Goal: Task Accomplishment & Management: Complete application form

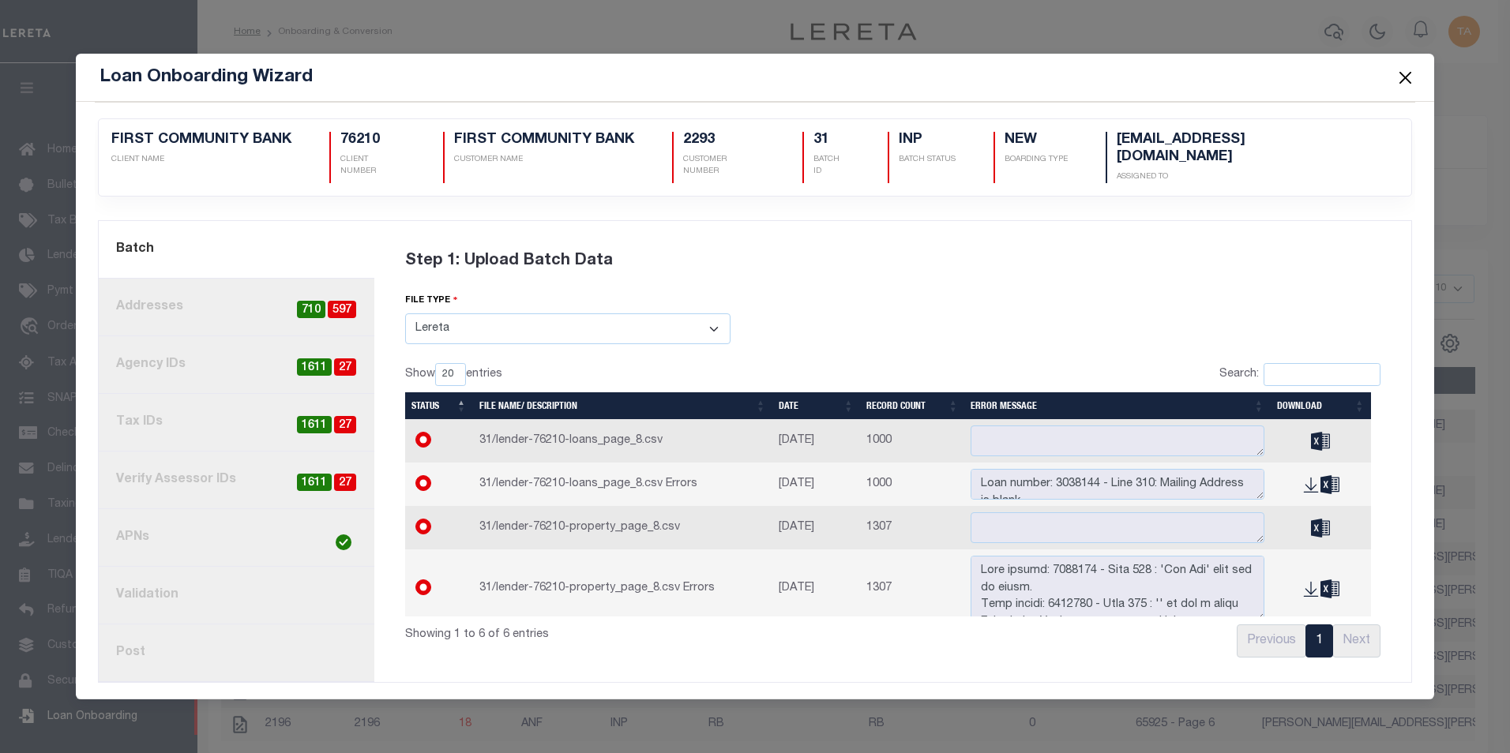
select select "LERETA"
click at [1402, 85] on button "Close" at bounding box center [1405, 77] width 21 height 21
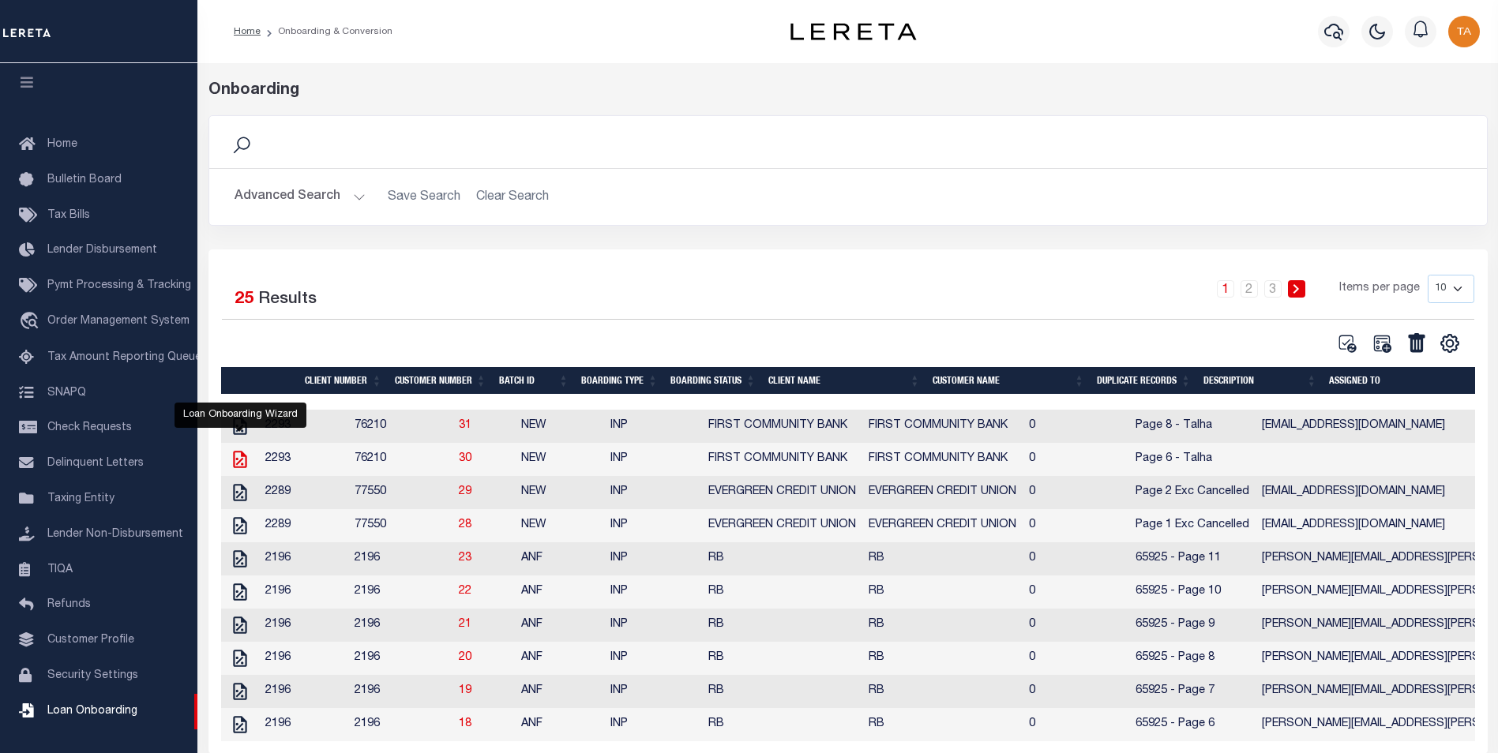
click at [237, 467] on icon at bounding box center [240, 459] width 21 height 21
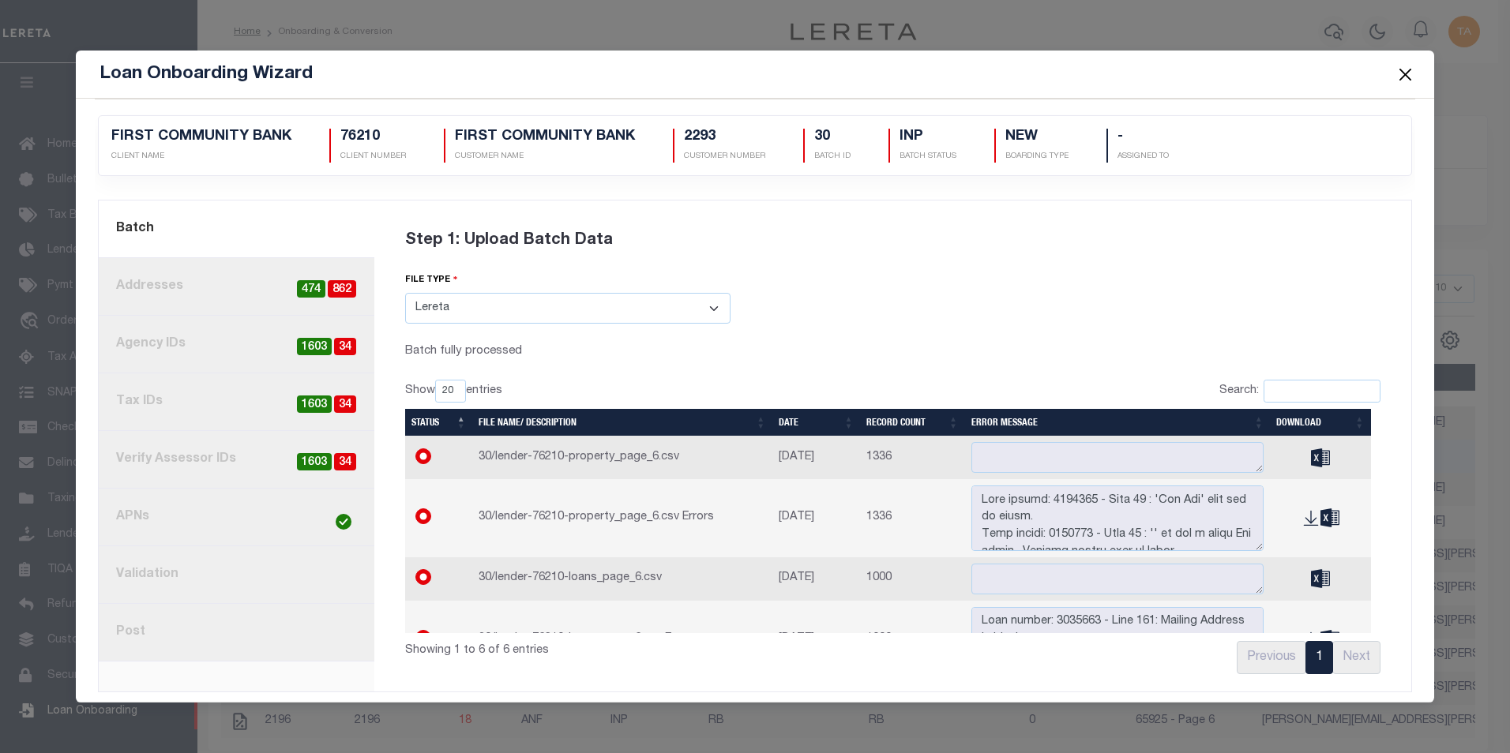
click at [146, 630] on link "8. Post" at bounding box center [237, 633] width 276 height 58
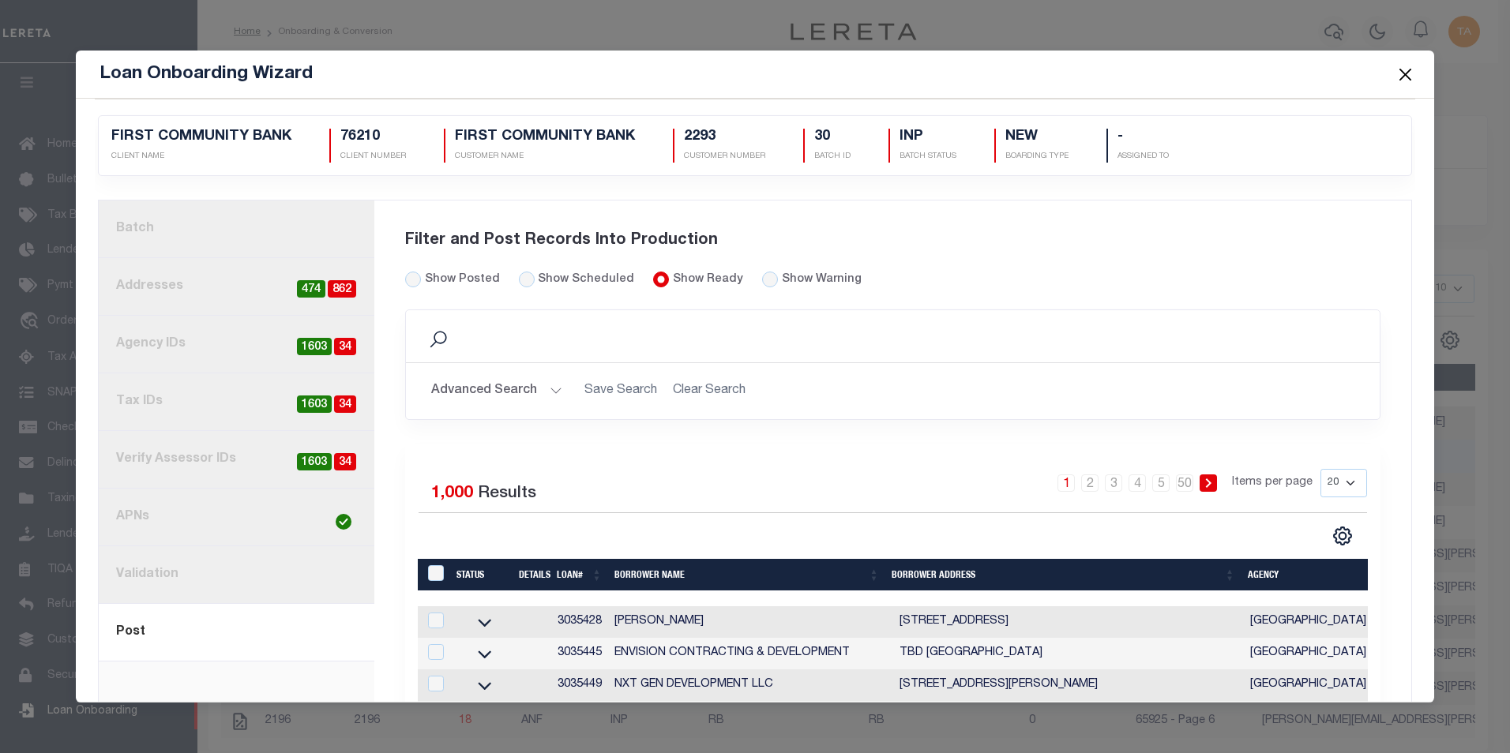
click at [527, 390] on button "Advanced Search" at bounding box center [496, 391] width 131 height 31
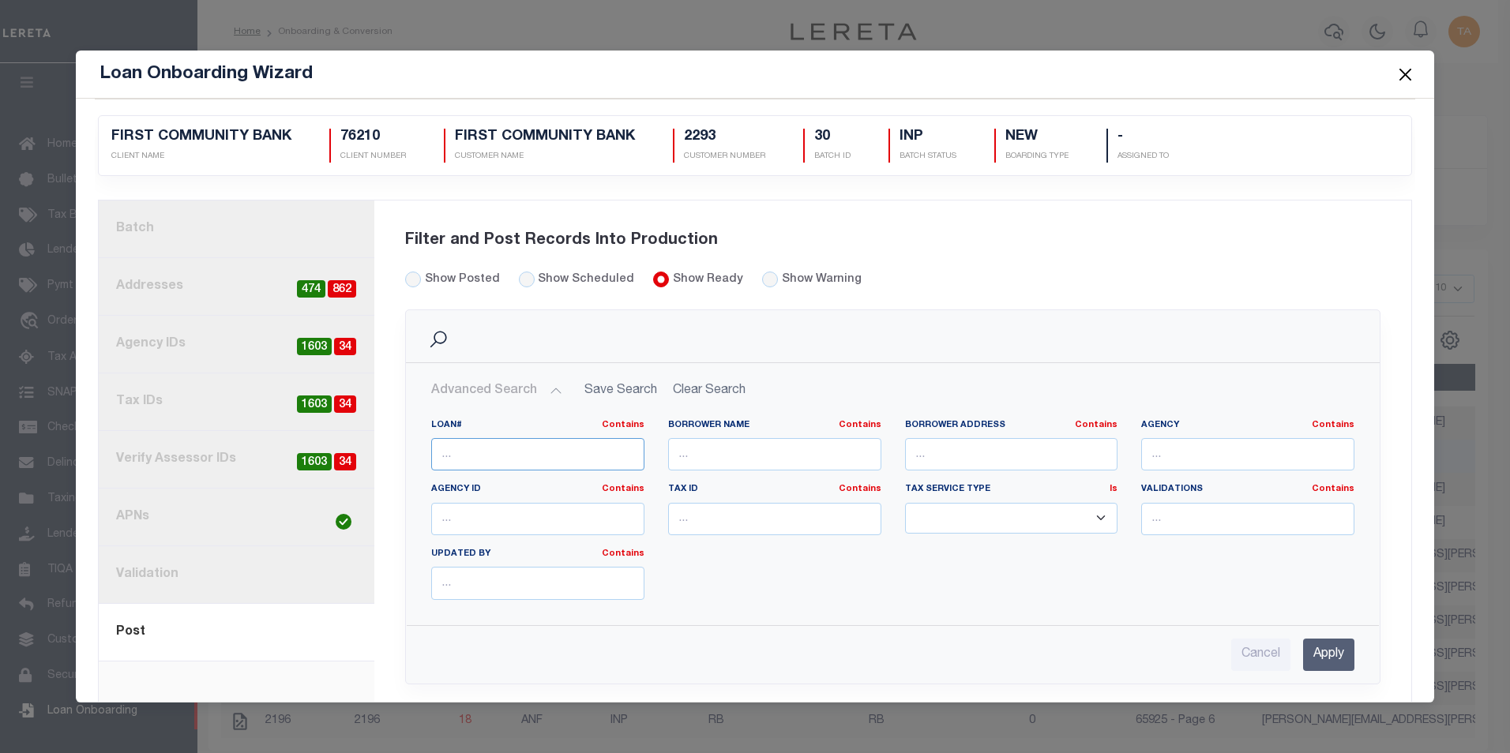
click at [461, 463] on input "text" at bounding box center [537, 454] width 213 height 32
paste input "3036063"
type input "3036063"
click at [1319, 651] on input "Apply" at bounding box center [1328, 655] width 51 height 32
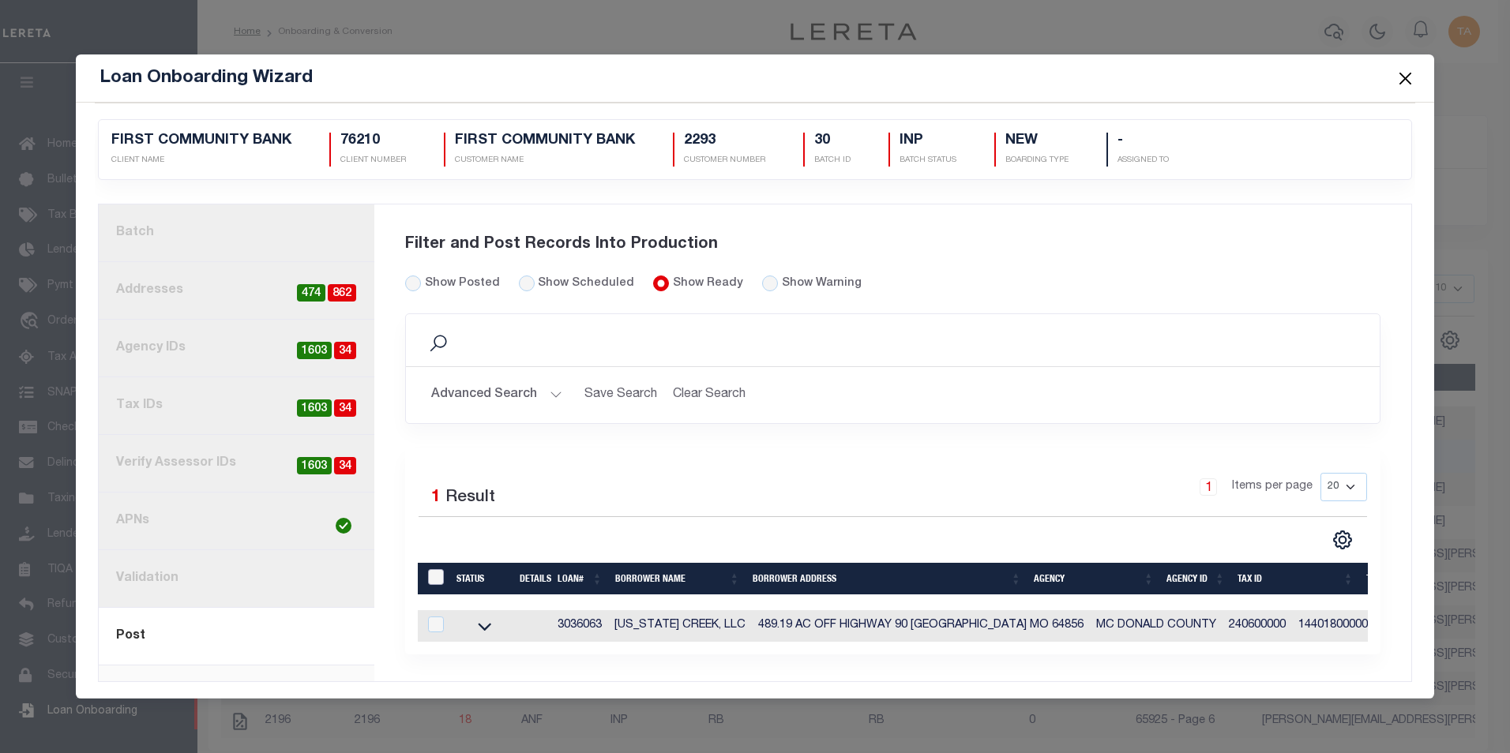
click at [435, 574] on input "LoanPrepID" at bounding box center [436, 577] width 16 height 16
checkbox input "true"
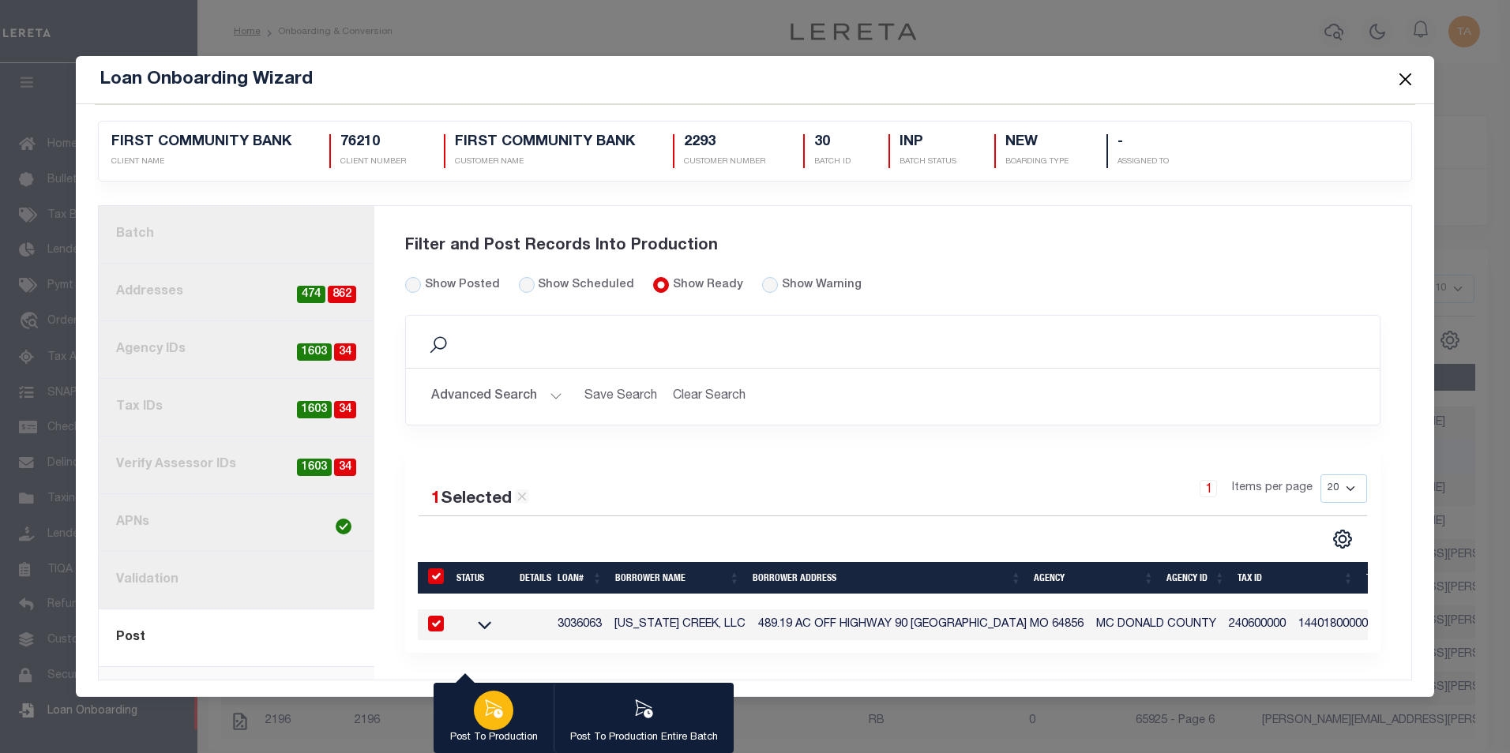
click at [486, 719] on icon "button" at bounding box center [493, 709] width 21 height 21
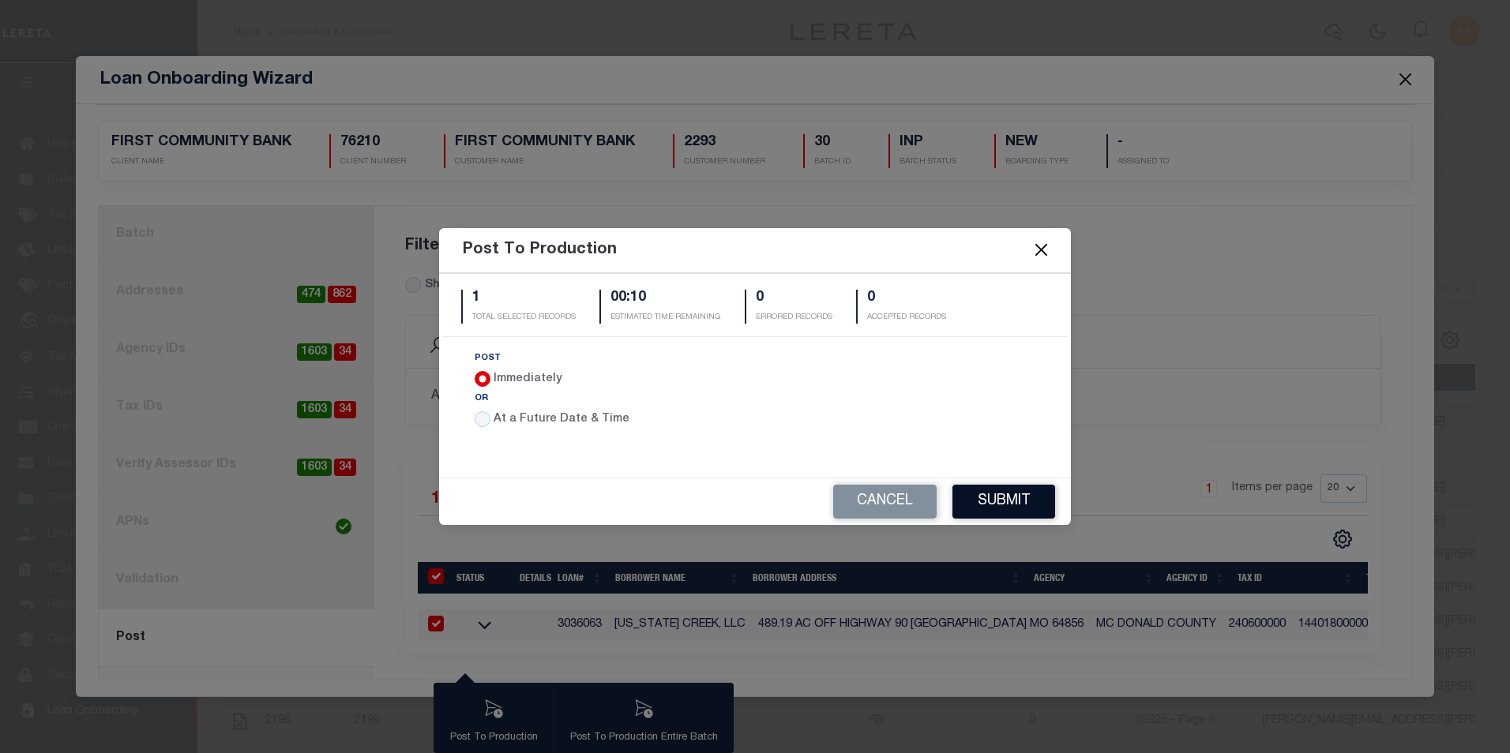
click at [1001, 499] on button "Submit" at bounding box center [1003, 502] width 103 height 34
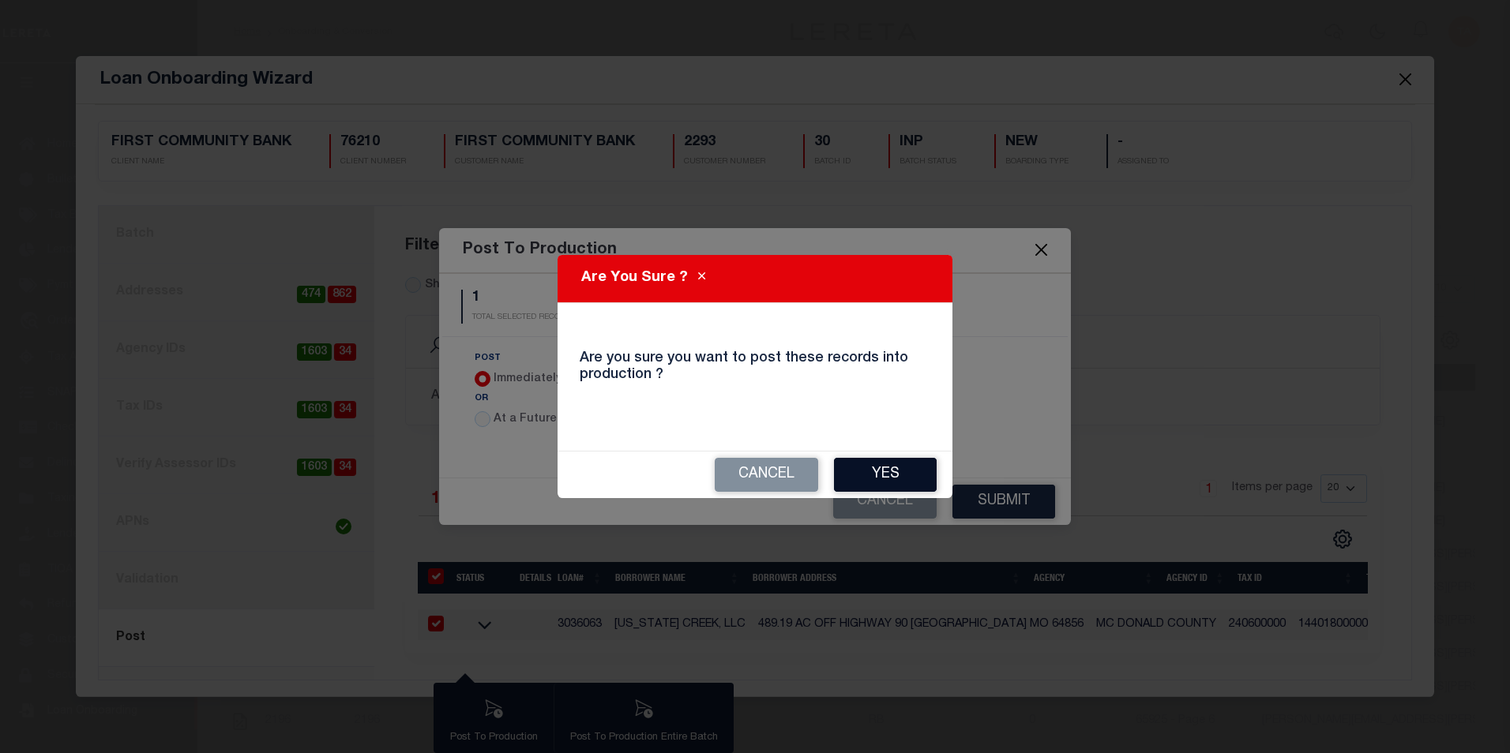
click at [894, 475] on button "Yes" at bounding box center [885, 475] width 103 height 34
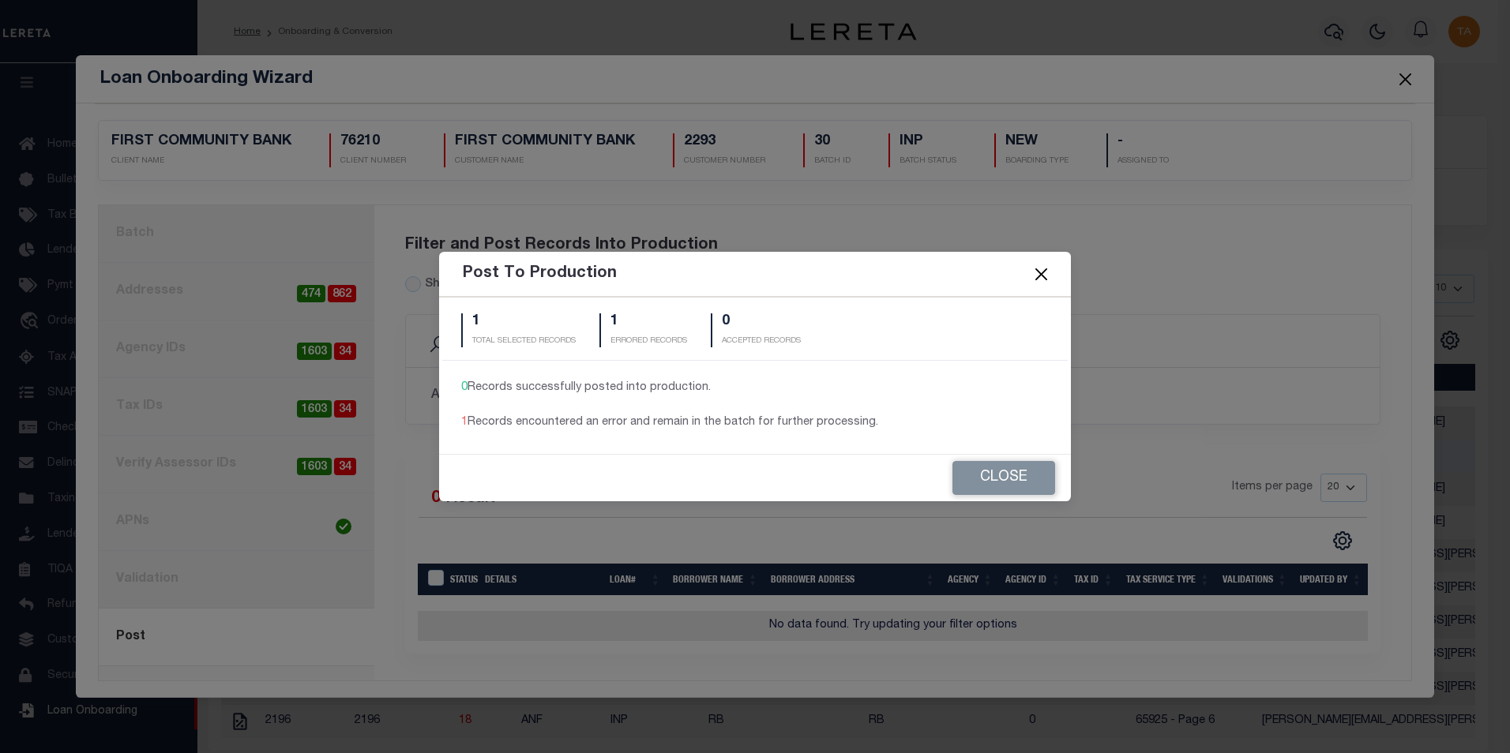
click at [1047, 272] on button "Close" at bounding box center [1041, 274] width 21 height 21
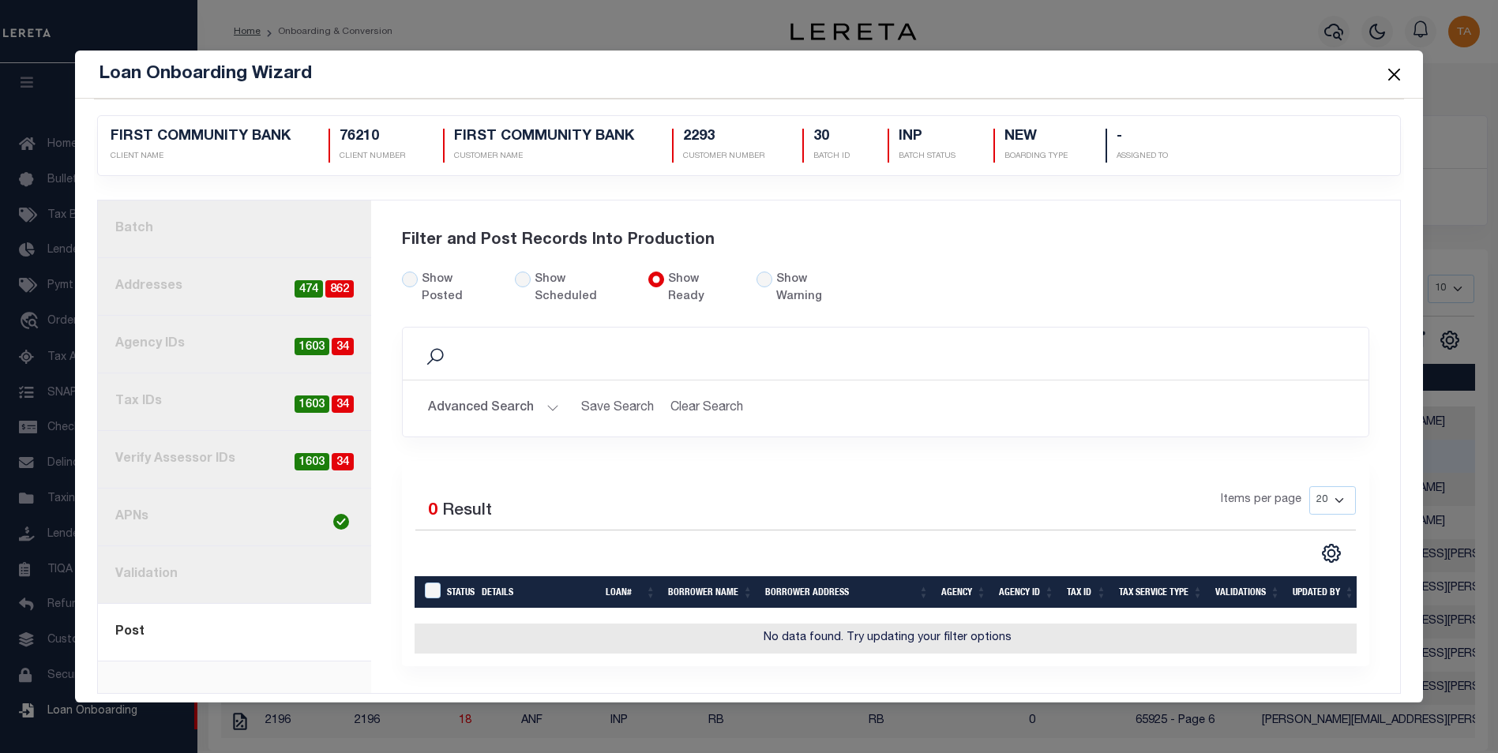
click at [1414, 75] on span at bounding box center [1393, 74] width 60 height 44
click at [1400, 76] on button "Close" at bounding box center [1394, 74] width 21 height 21
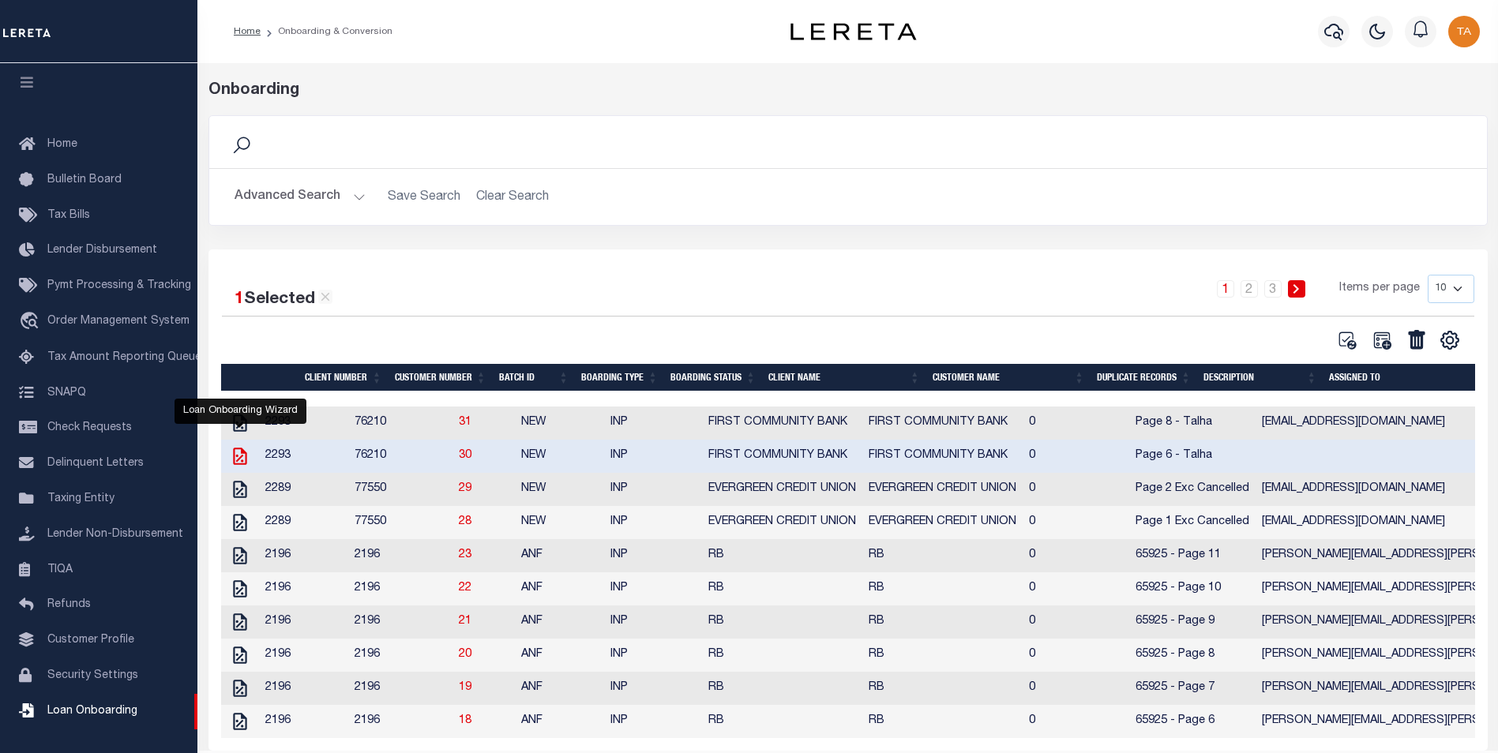
click at [234, 465] on icon at bounding box center [239, 456] width 13 height 17
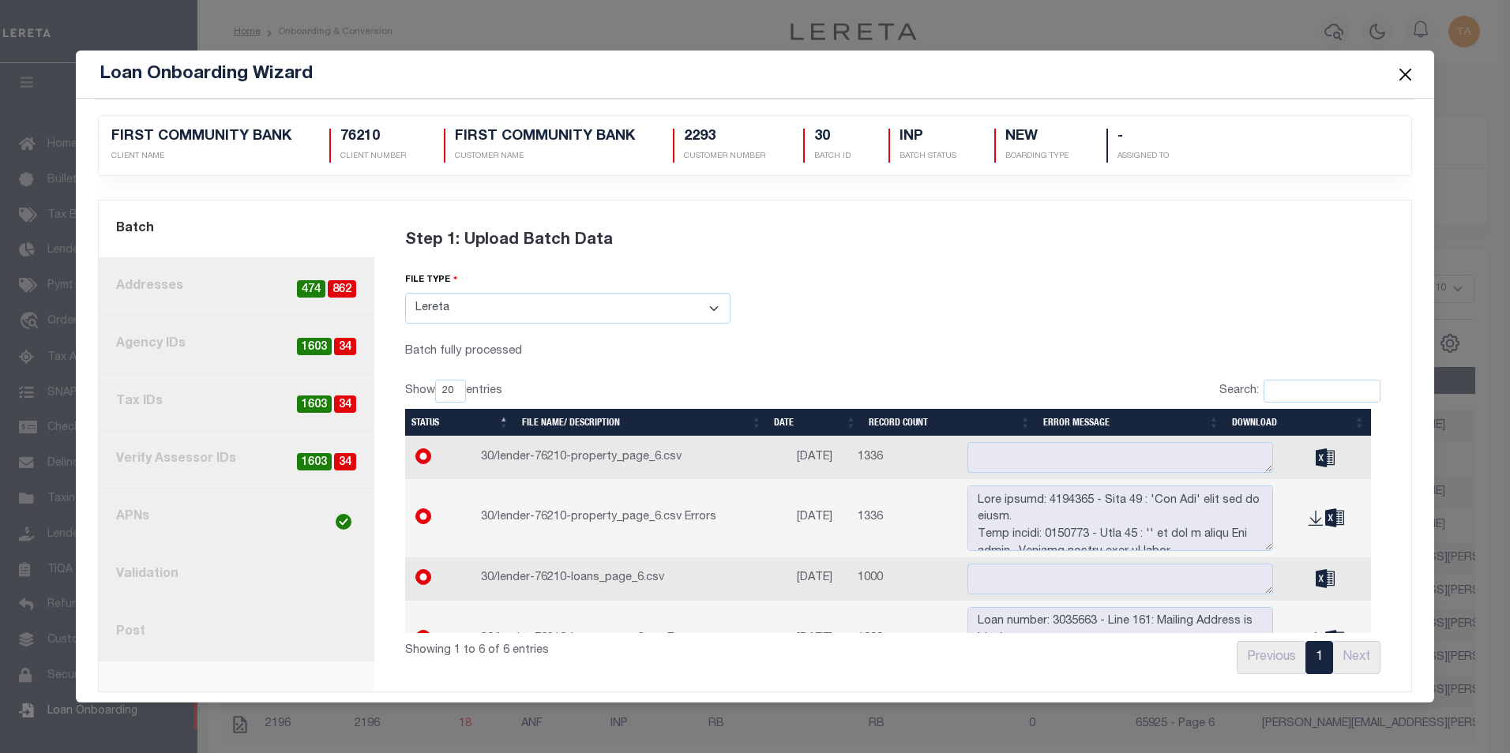
click at [133, 630] on link "8. Post" at bounding box center [237, 633] width 276 height 58
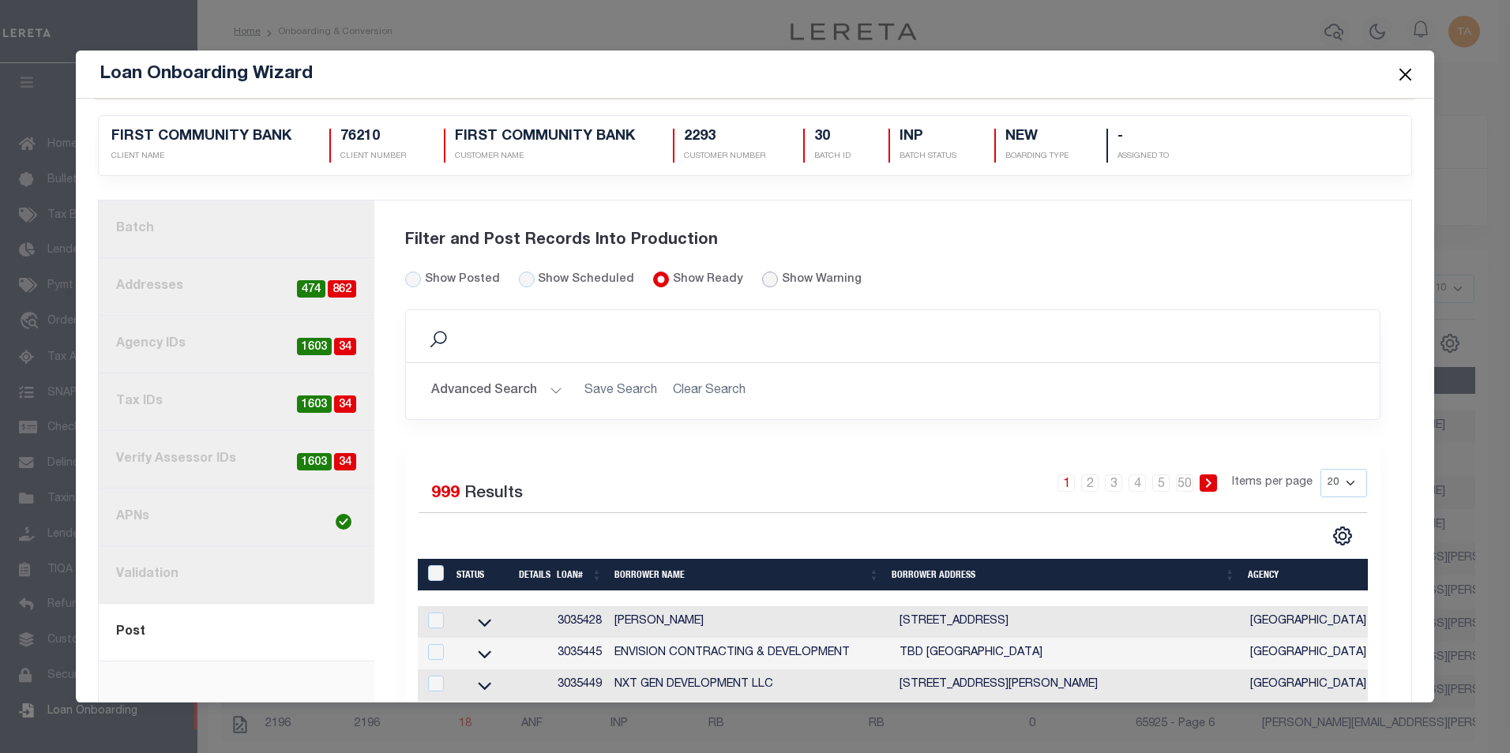
click at [762, 279] on input "radio" at bounding box center [770, 280] width 16 height 16
radio input "true"
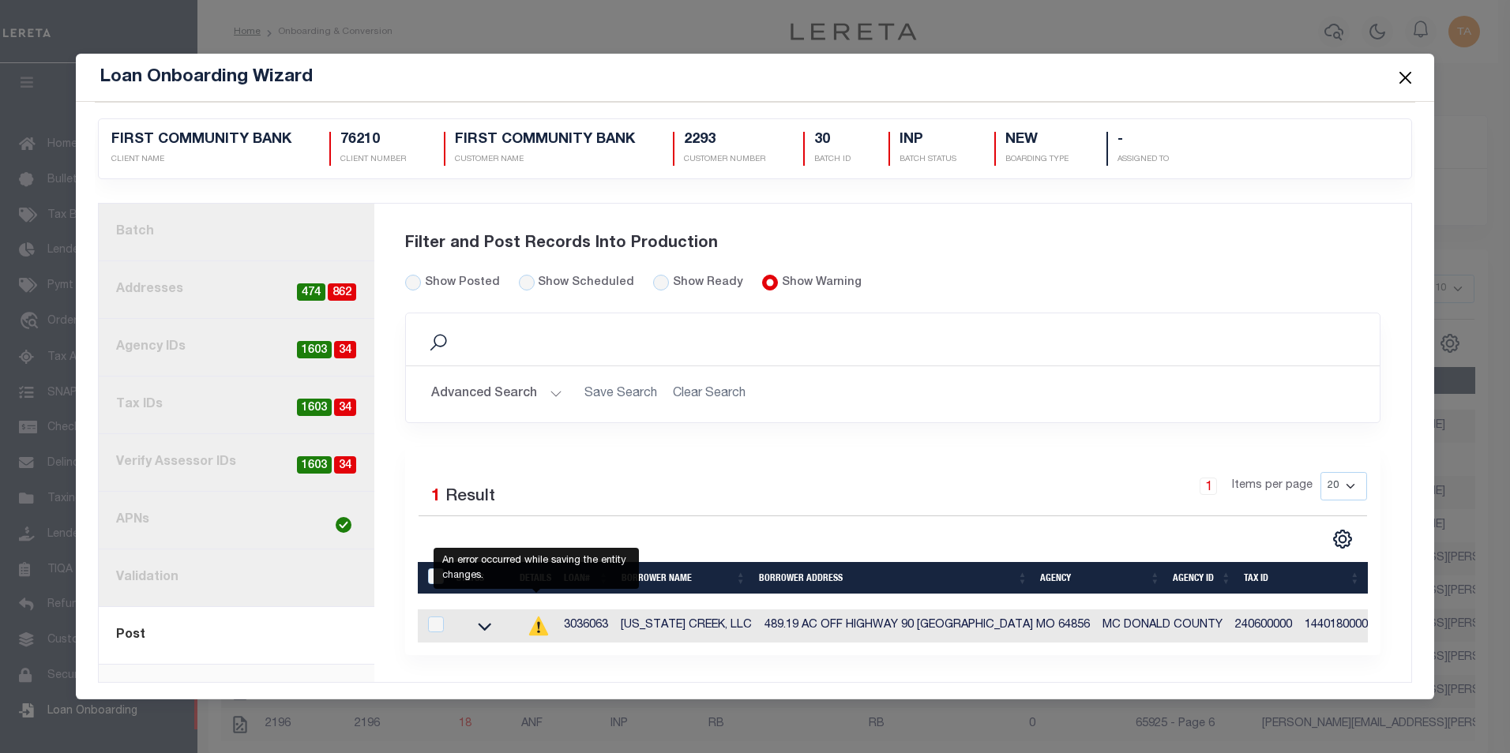
click at [531, 627] on icon at bounding box center [537, 626] width 19 height 19
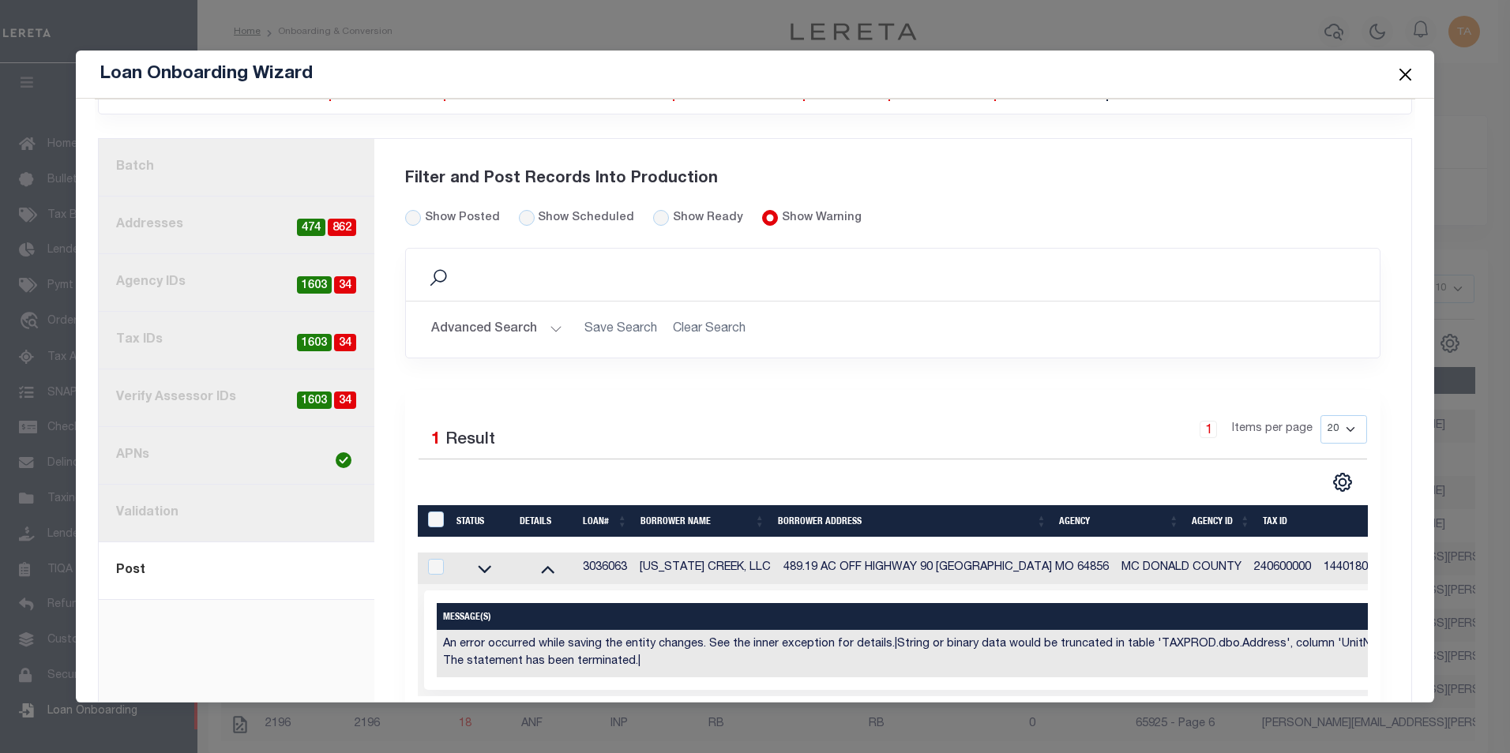
scroll to position [132, 0]
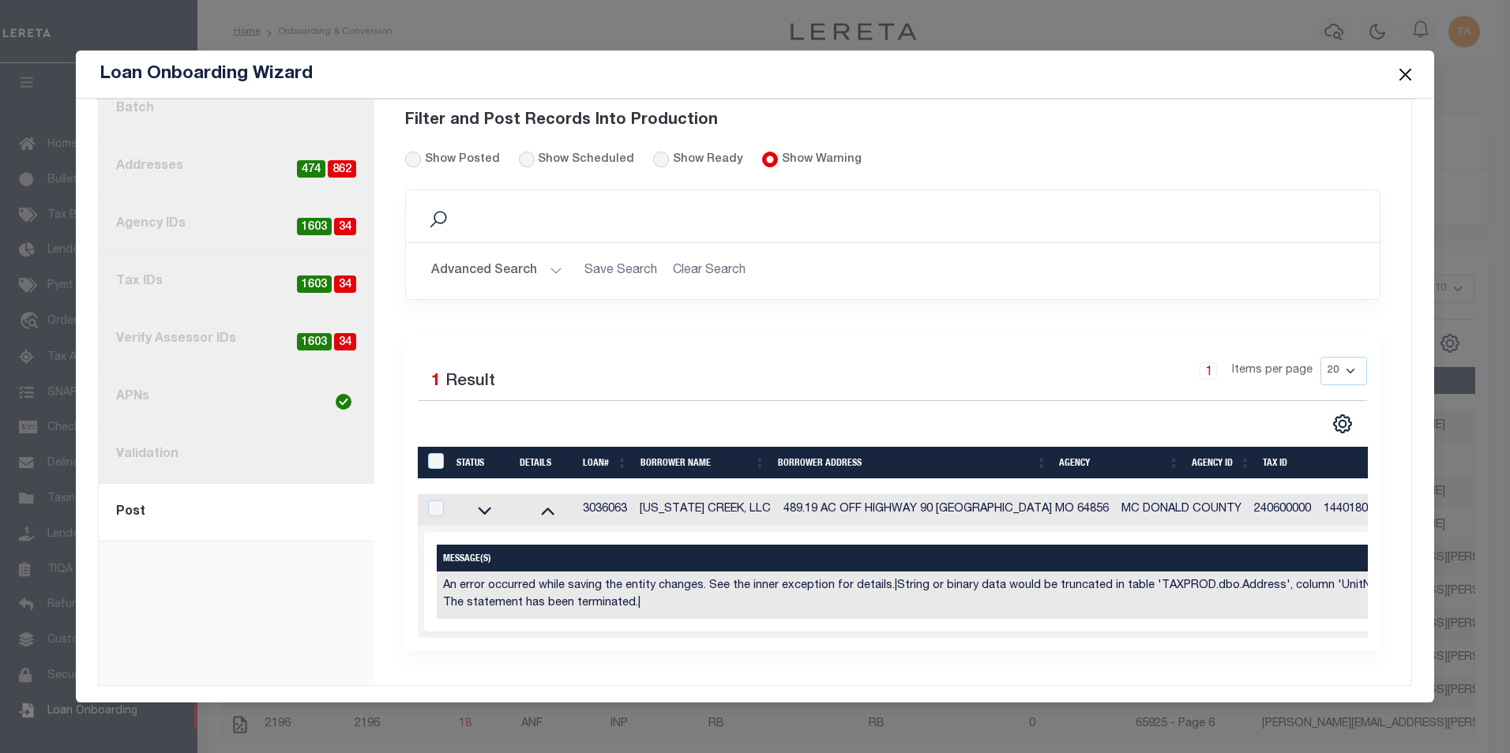
click at [1405, 74] on button "Close" at bounding box center [1405, 74] width 21 height 21
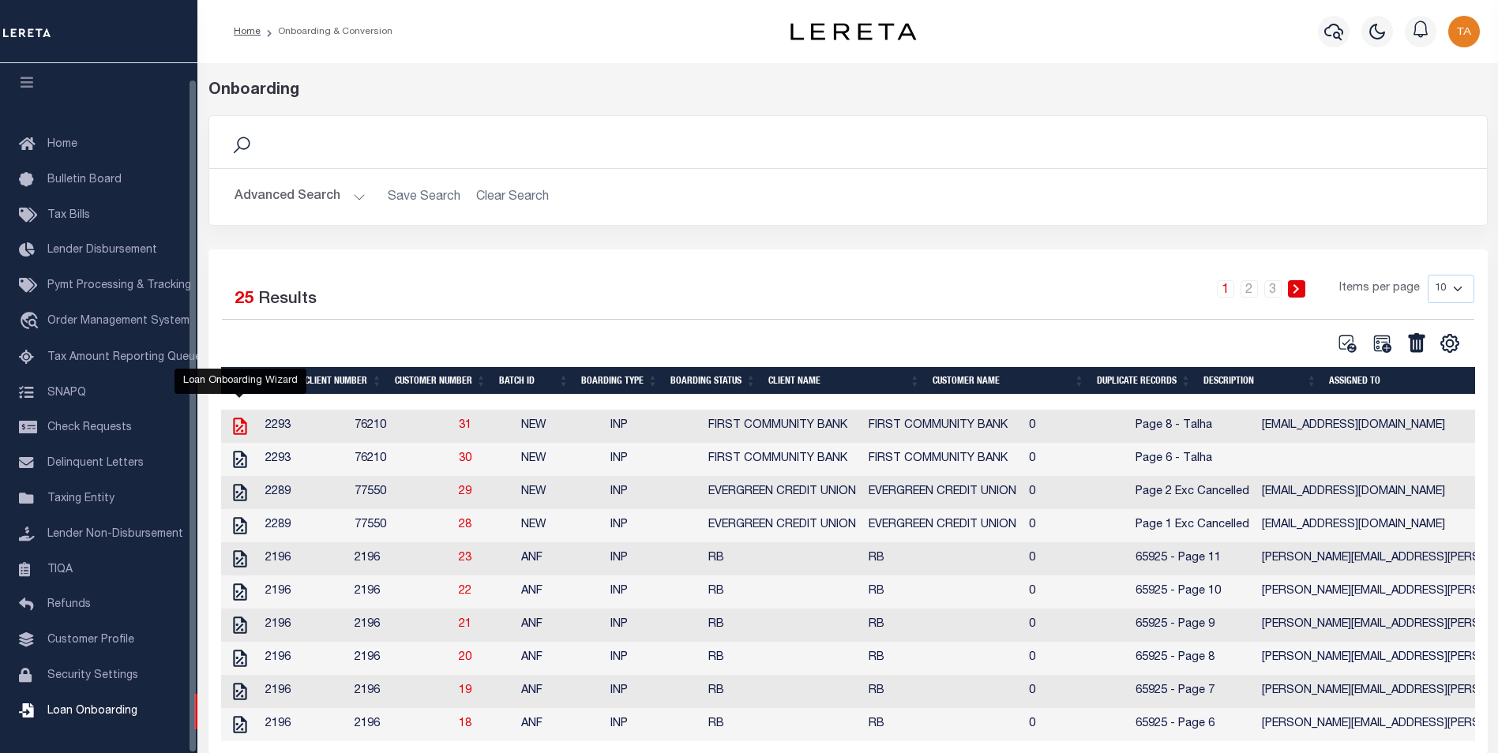
click at [242, 431] on icon at bounding box center [240, 426] width 21 height 21
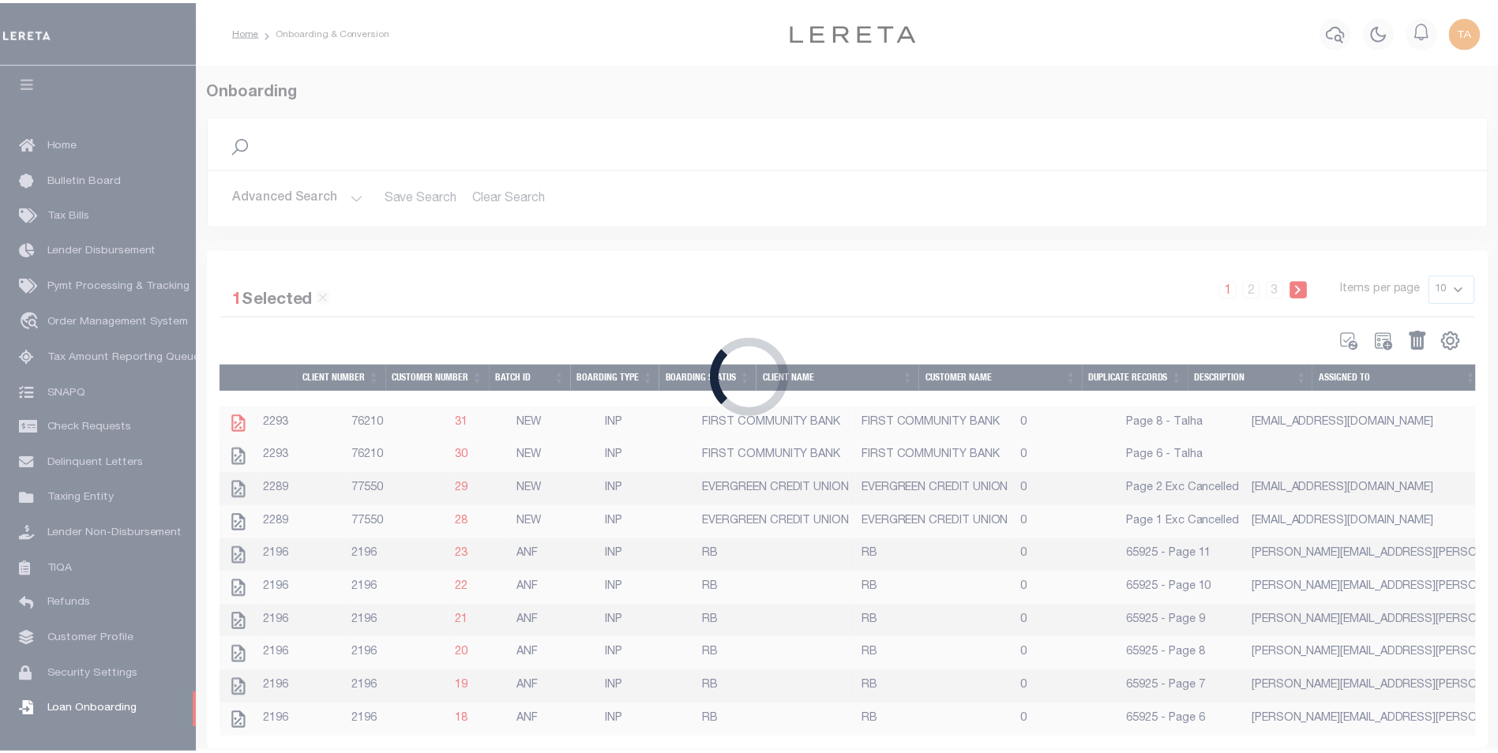
scroll to position [0, 0]
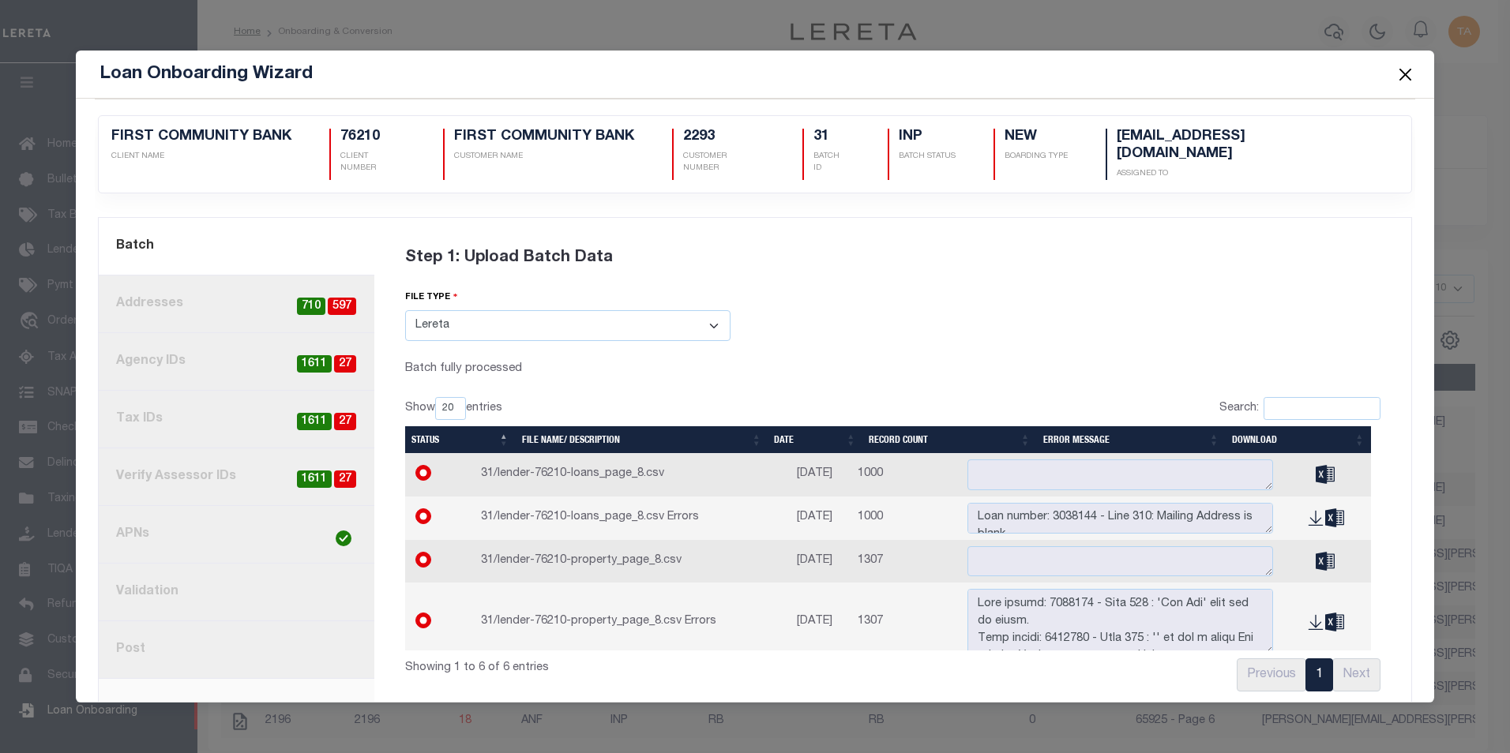
click at [170, 640] on link "8. Post" at bounding box center [237, 651] width 276 height 58
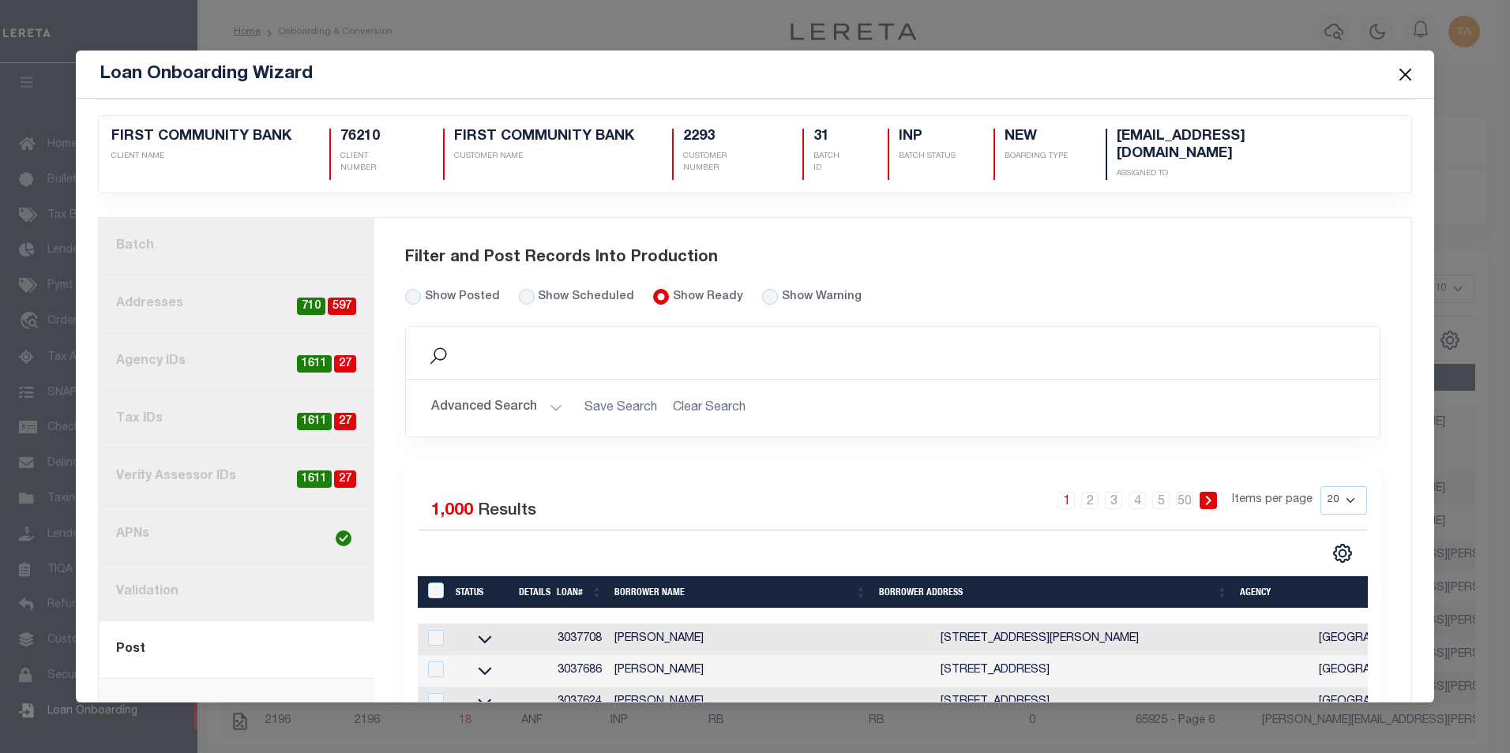
click at [481, 400] on button "Advanced Search" at bounding box center [496, 407] width 131 height 31
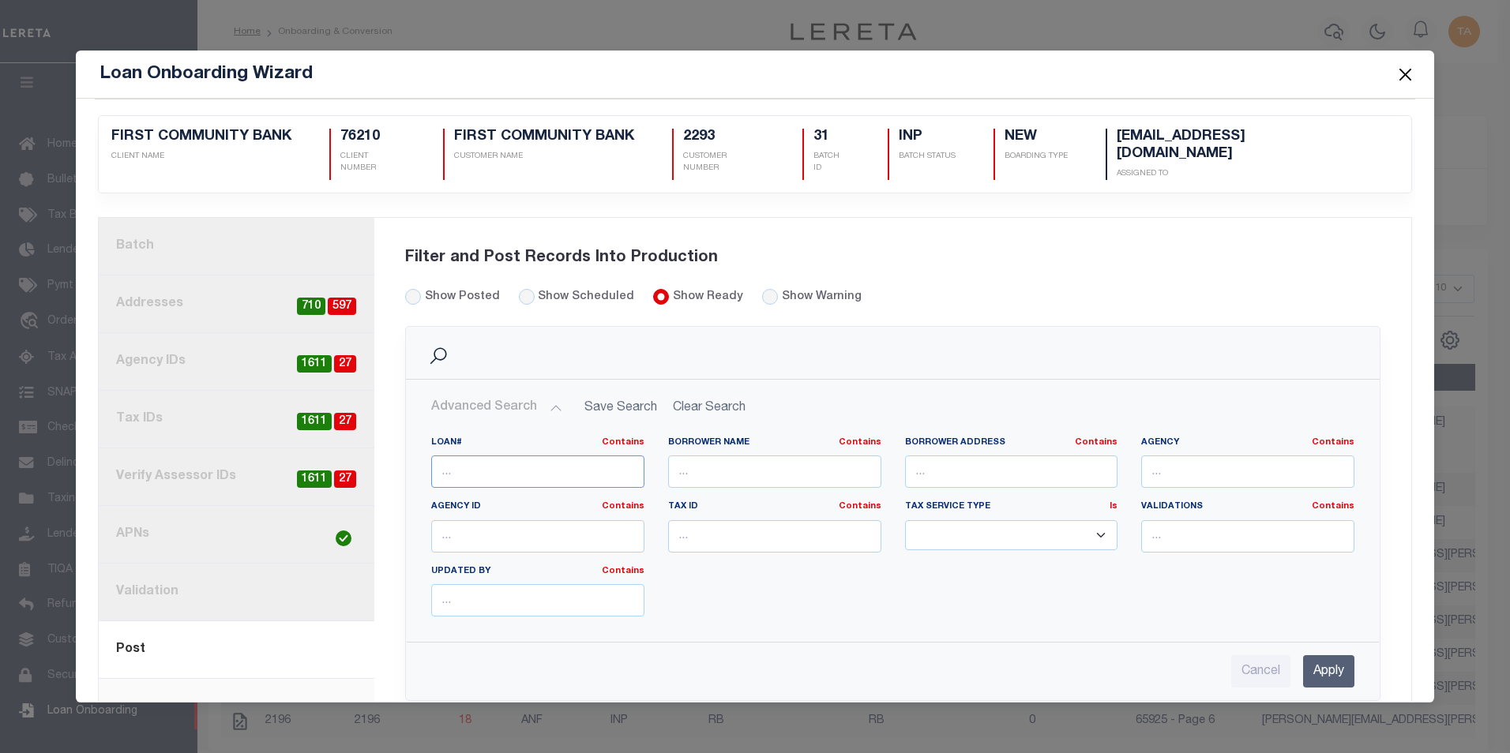
click at [486, 456] on input "text" at bounding box center [537, 472] width 213 height 32
paste input "3036915"
type input "3036915"
click at [1317, 663] on input "Apply" at bounding box center [1328, 671] width 51 height 32
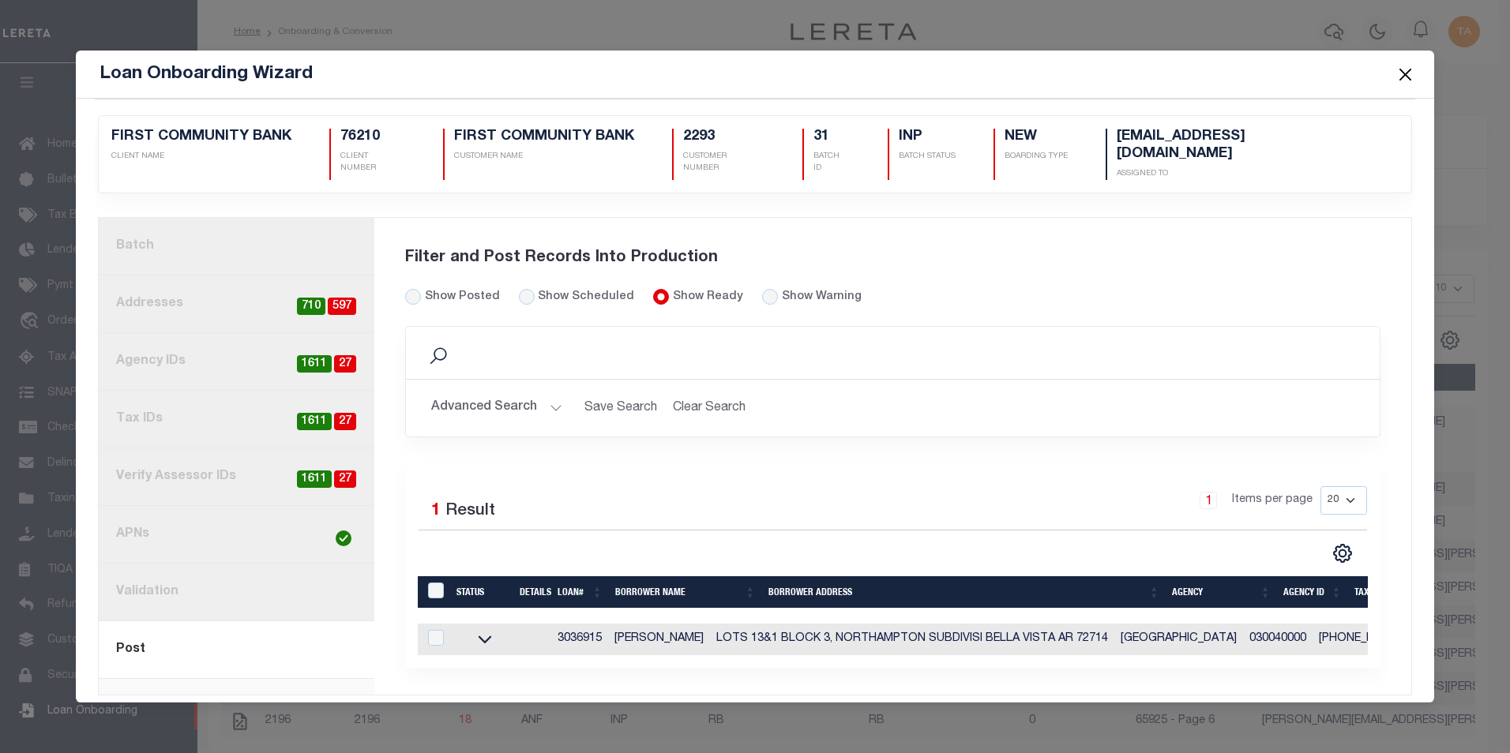
click at [438, 584] on div "LoanPrepID" at bounding box center [437, 591] width 26 height 17
click at [433, 583] on input "LoanPrepID" at bounding box center [436, 591] width 16 height 16
checkbox input "true"
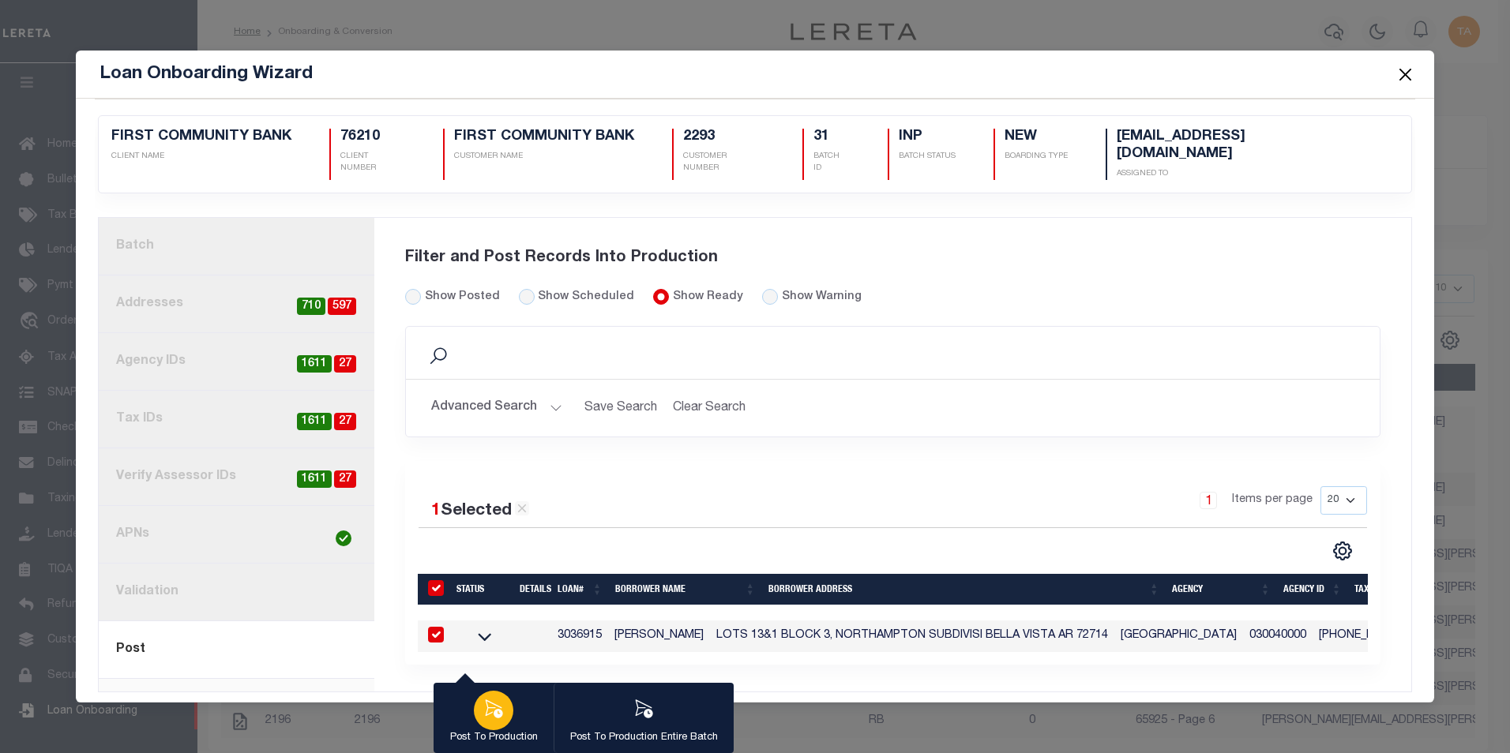
click at [483, 717] on icon "button" at bounding box center [493, 709] width 21 height 21
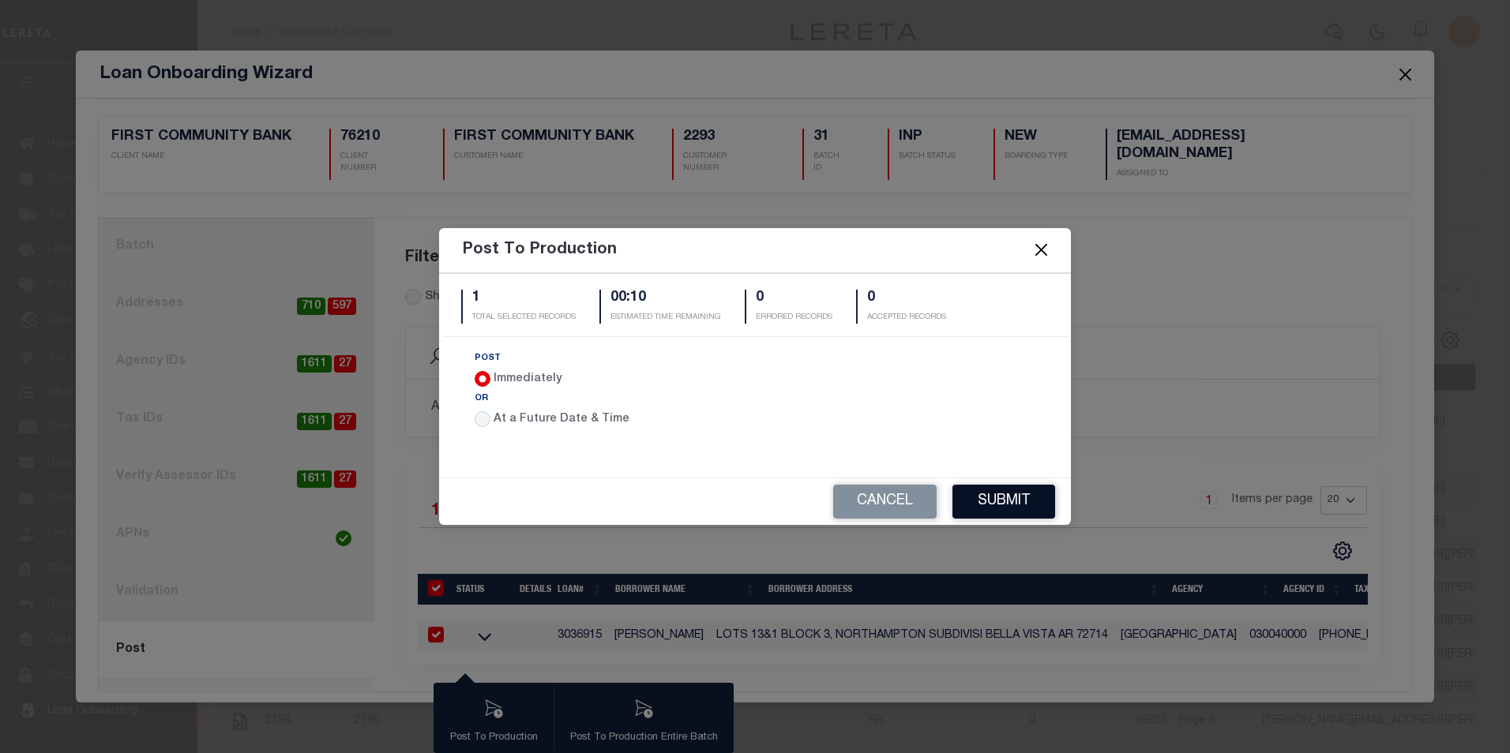
click at [1003, 500] on button "Submit" at bounding box center [1003, 502] width 103 height 34
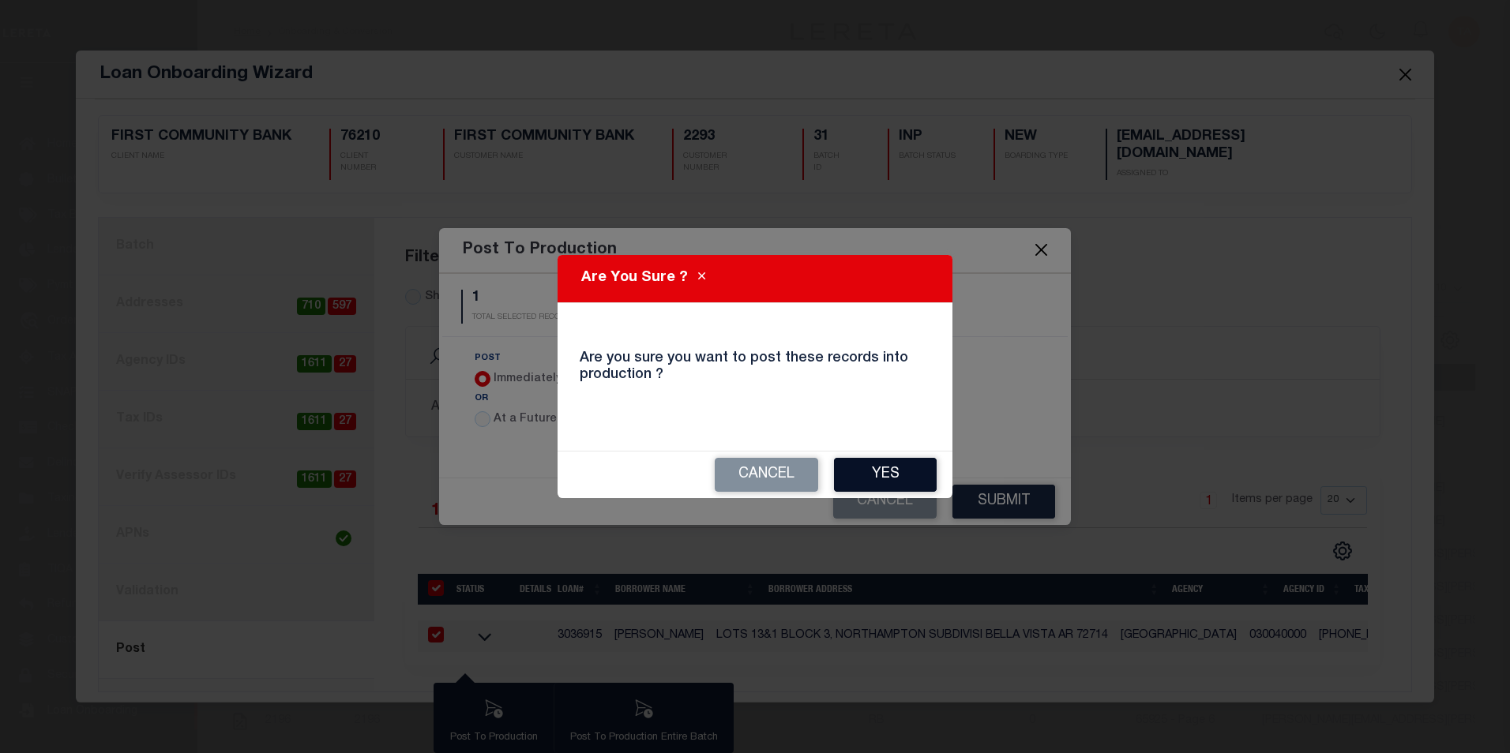
click at [860, 471] on button "Yes" at bounding box center [885, 475] width 103 height 34
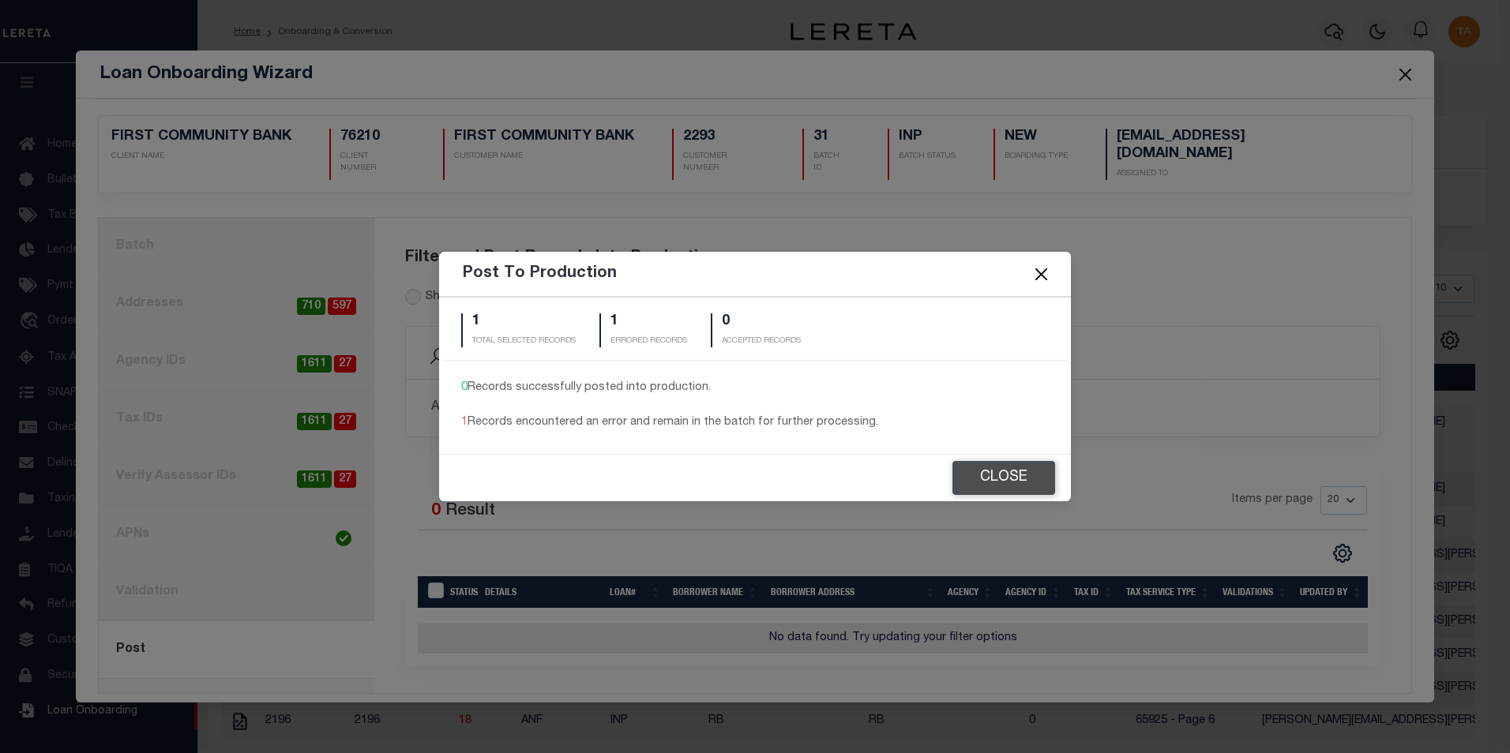
click at [1010, 477] on button "Close" at bounding box center [1003, 478] width 103 height 34
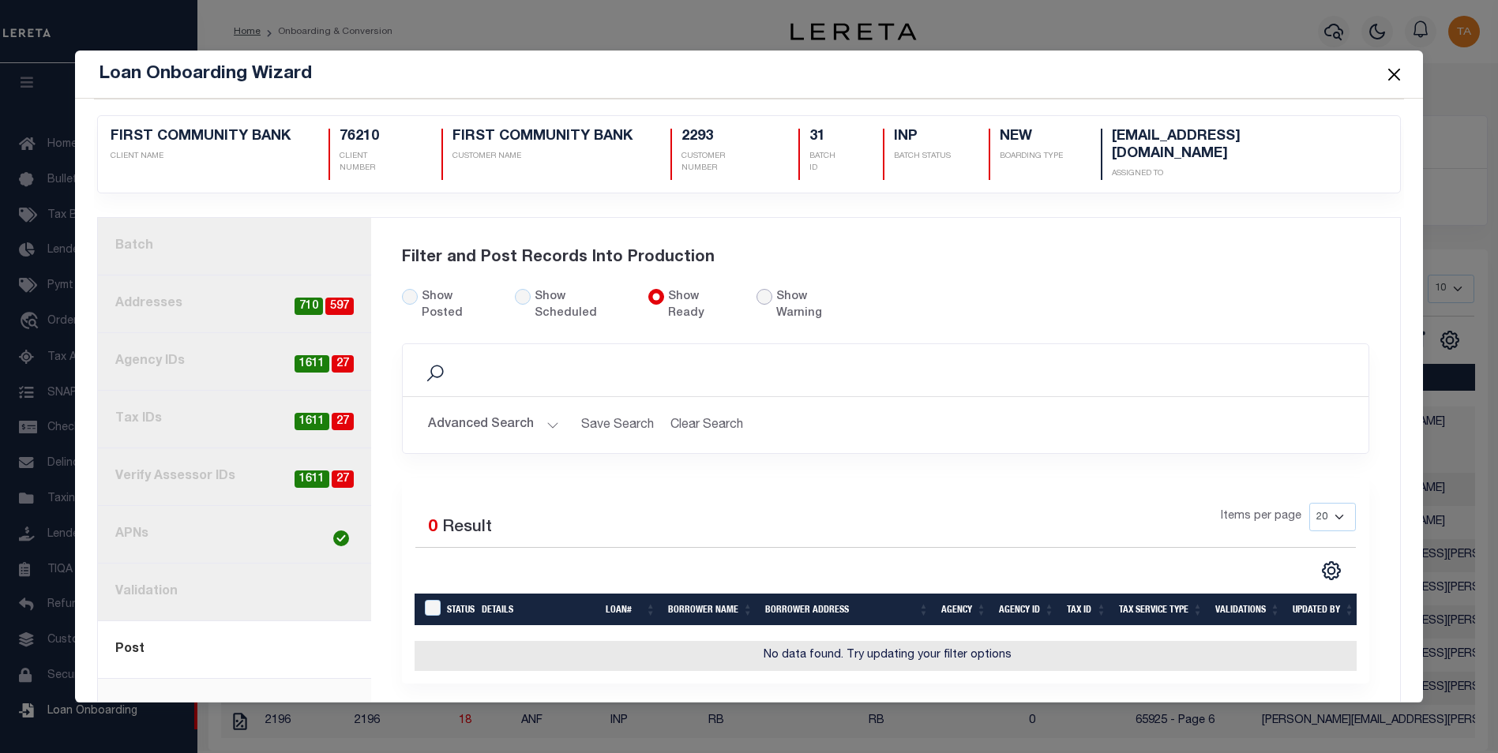
click at [757, 289] on input "radio" at bounding box center [765, 297] width 16 height 16
radio input "true"
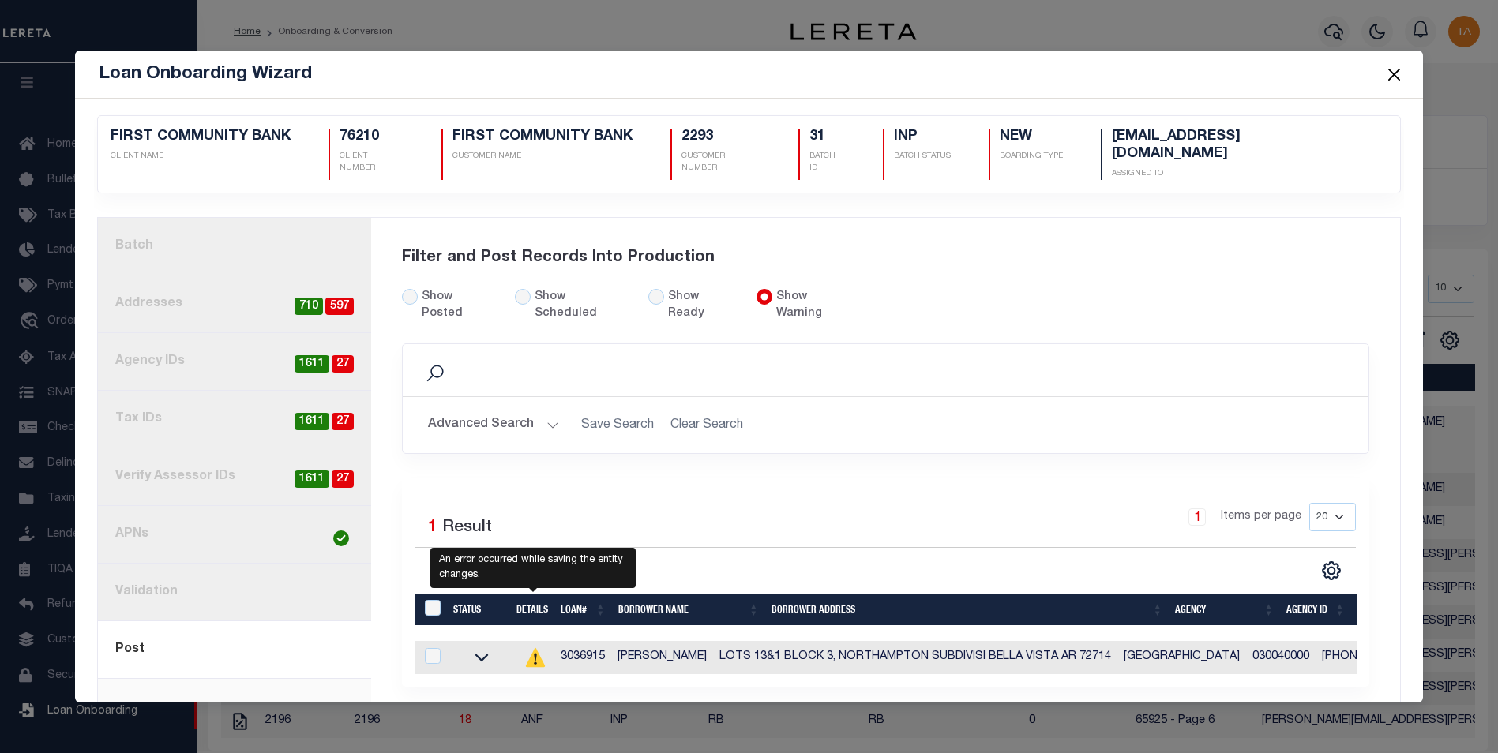
click at [534, 653] on icon at bounding box center [535, 657] width 2 height 8
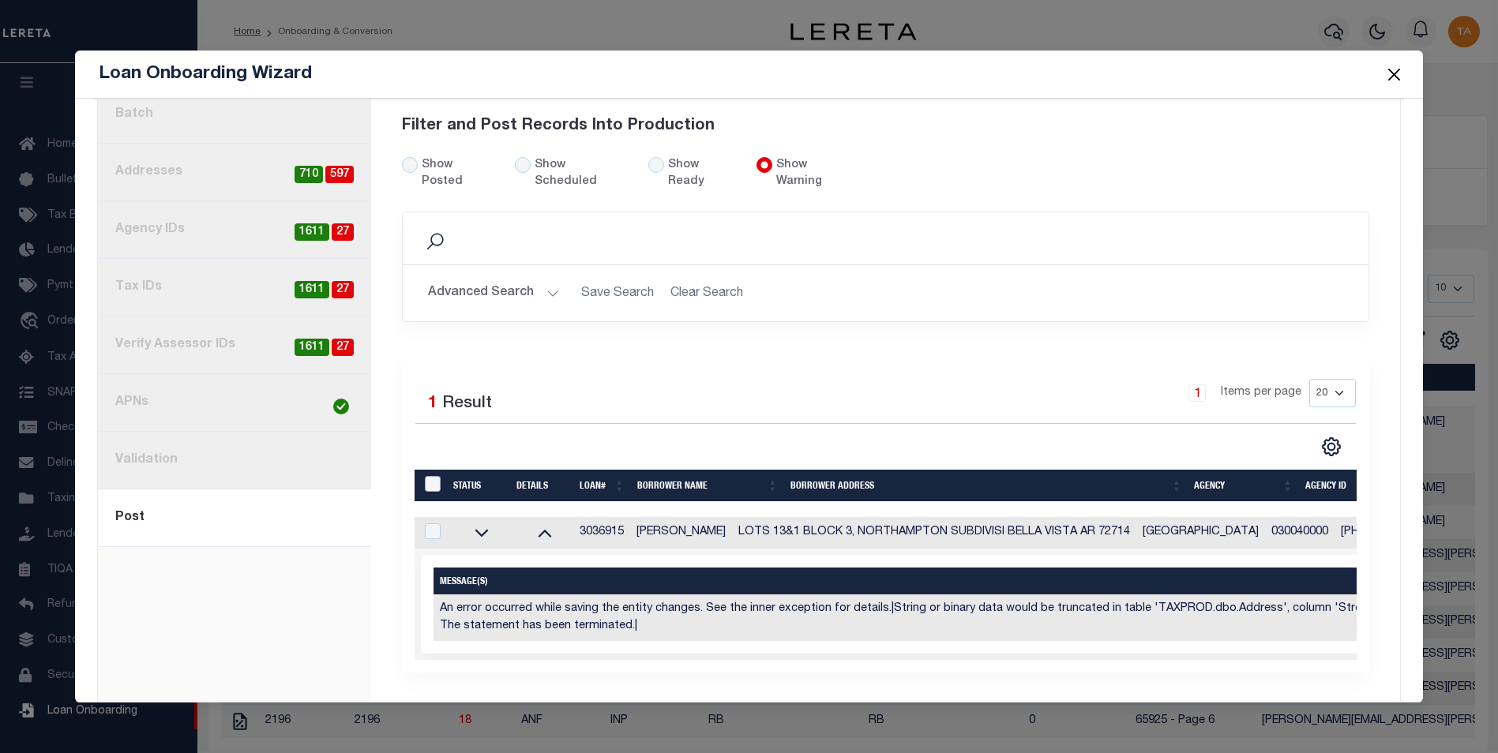
click at [425, 476] on input "LoanPrepID" at bounding box center [433, 484] width 16 height 16
checkbox input "true"
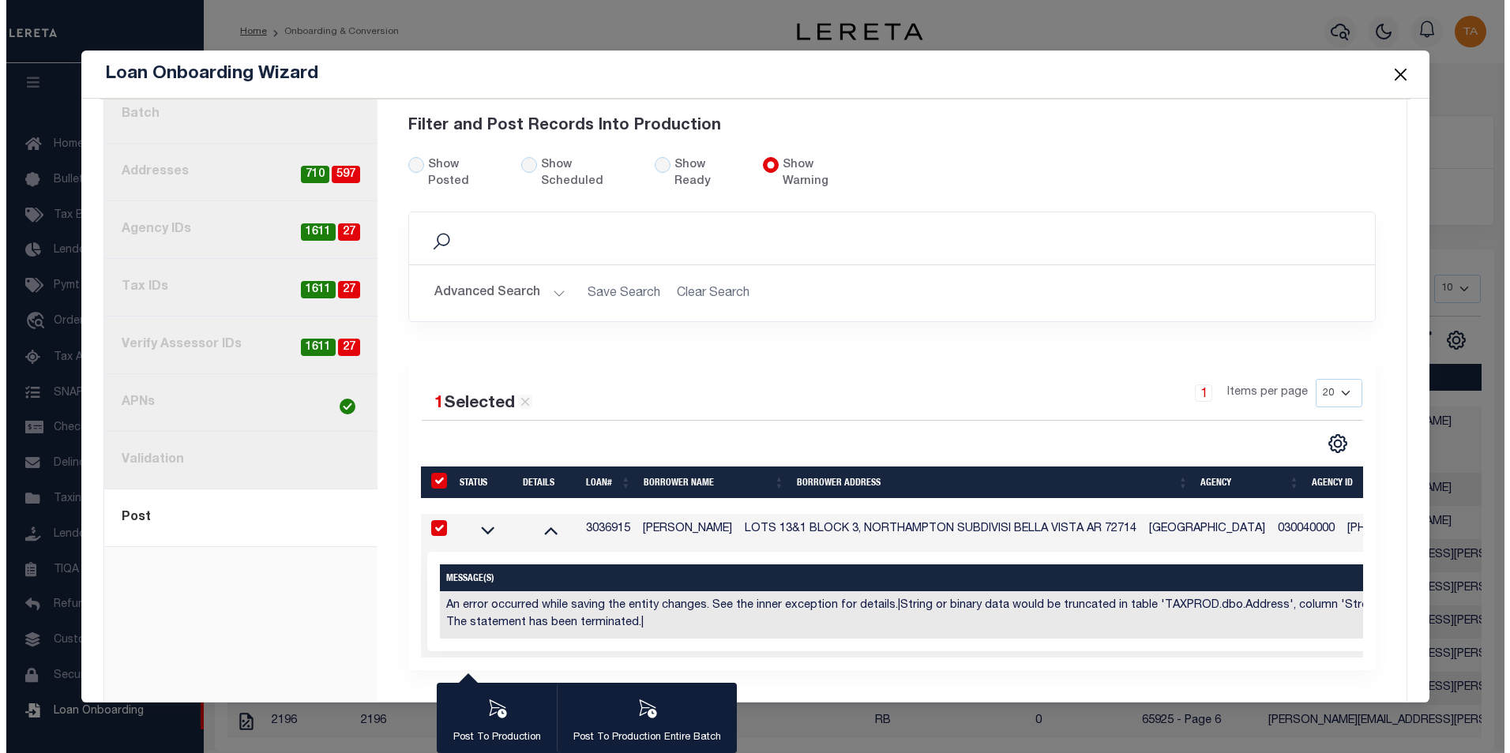
scroll to position [129, 0]
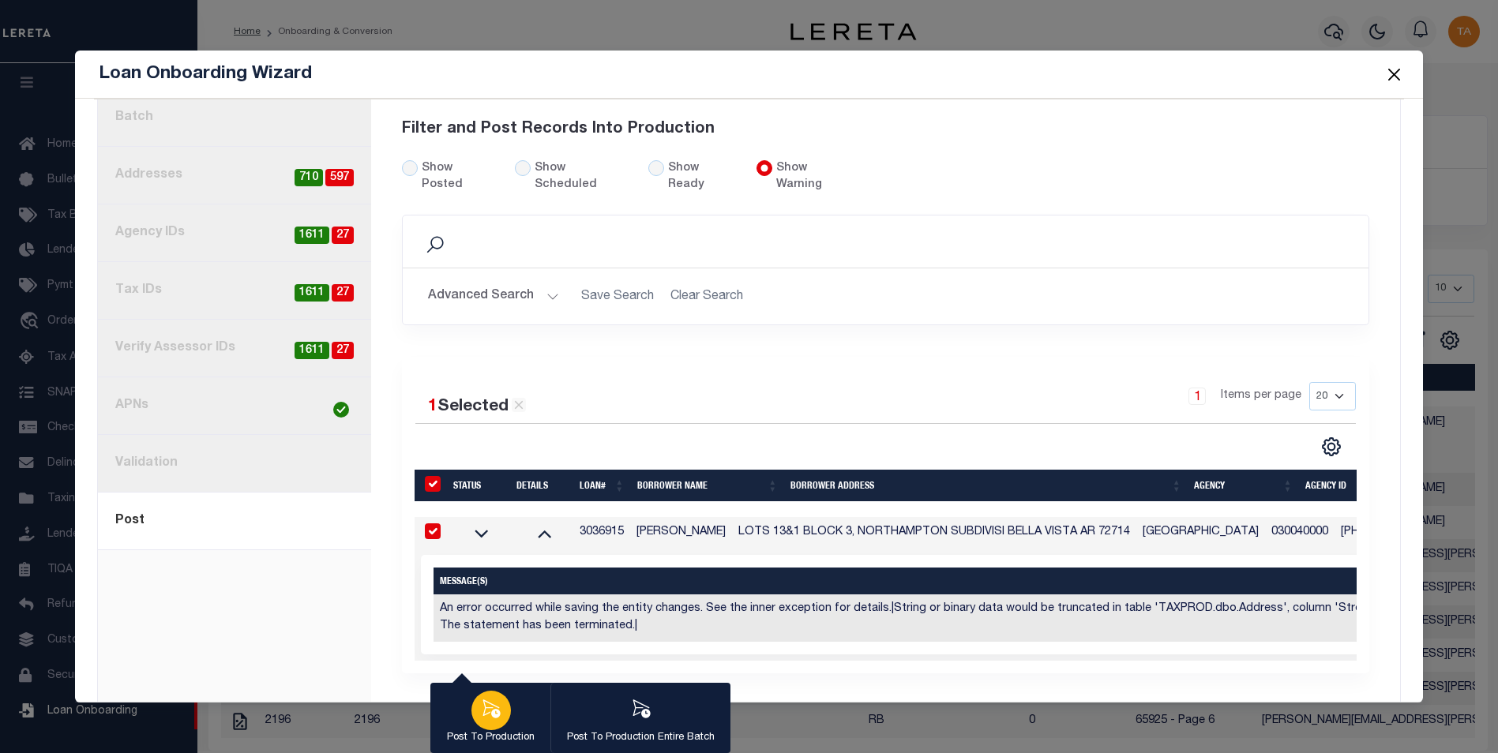
click at [487, 707] on icon "button" at bounding box center [491, 709] width 21 height 21
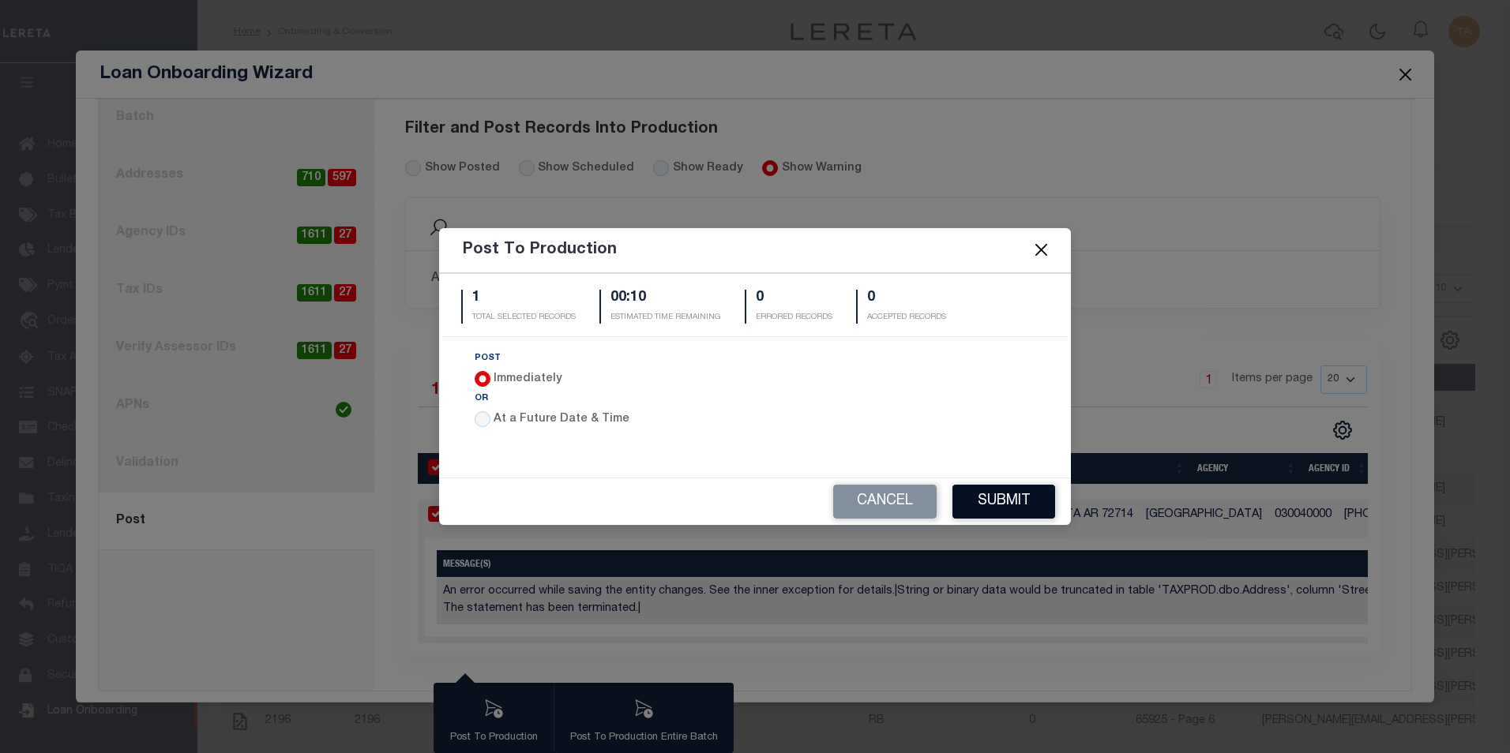
click at [1016, 509] on button "Submit" at bounding box center [1003, 502] width 103 height 34
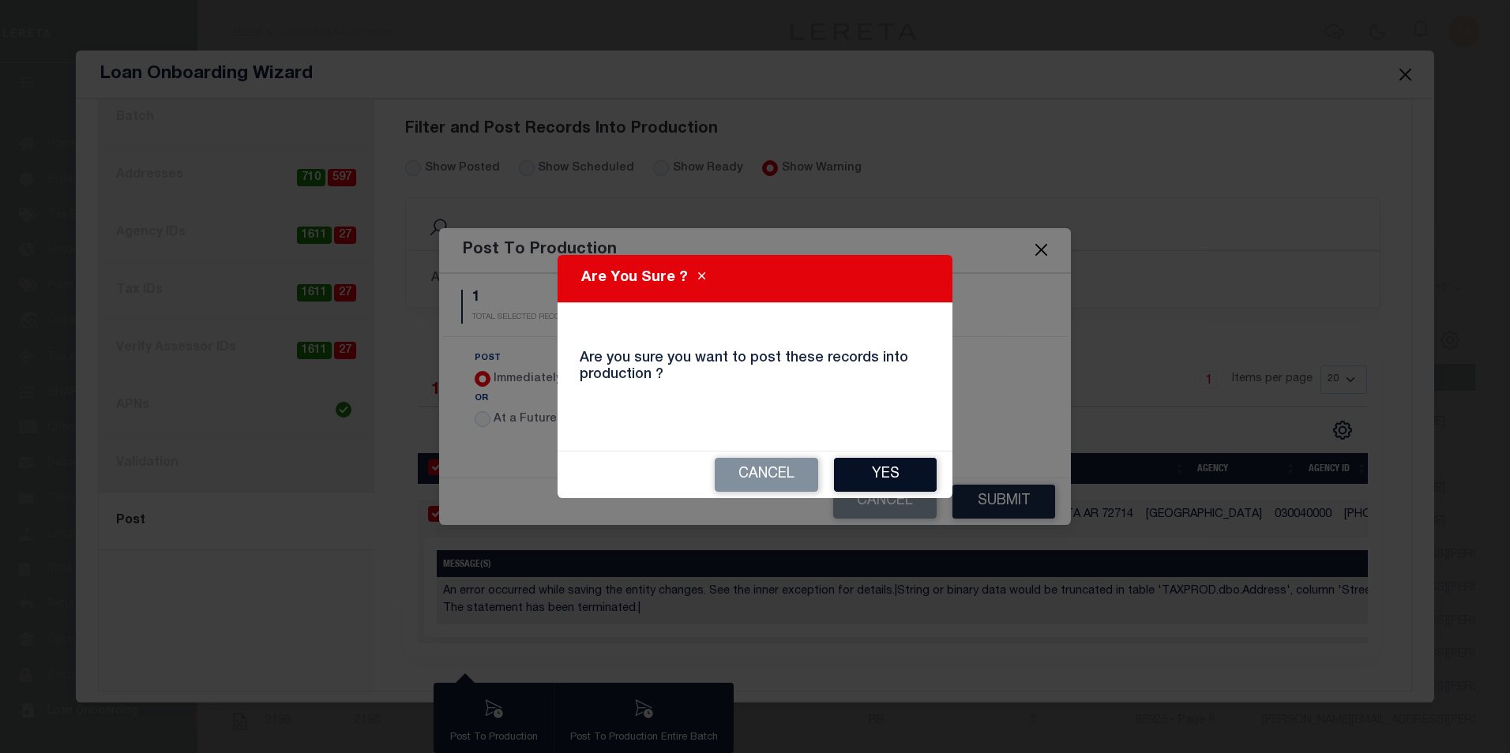
click at [899, 477] on button "Yes" at bounding box center [885, 475] width 103 height 34
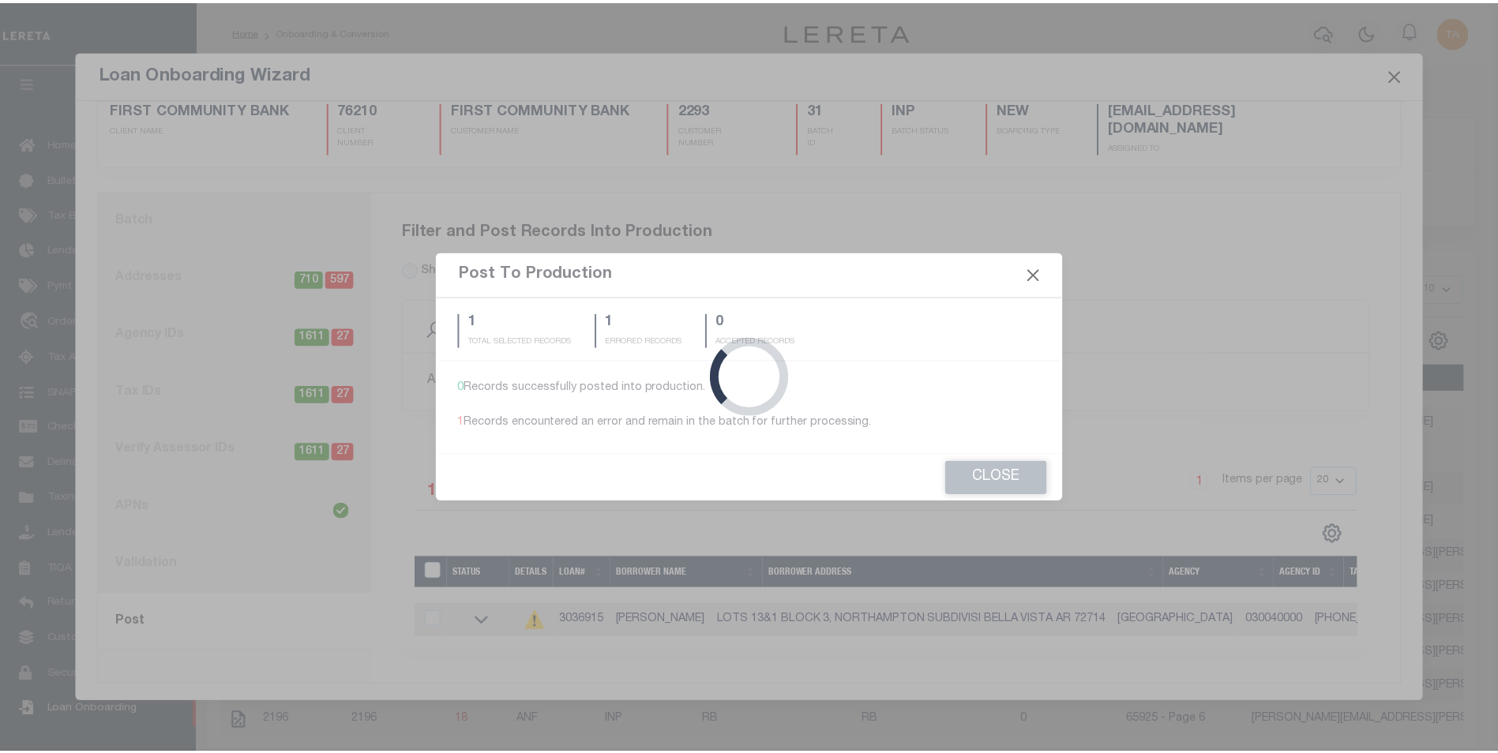
scroll to position [22, 0]
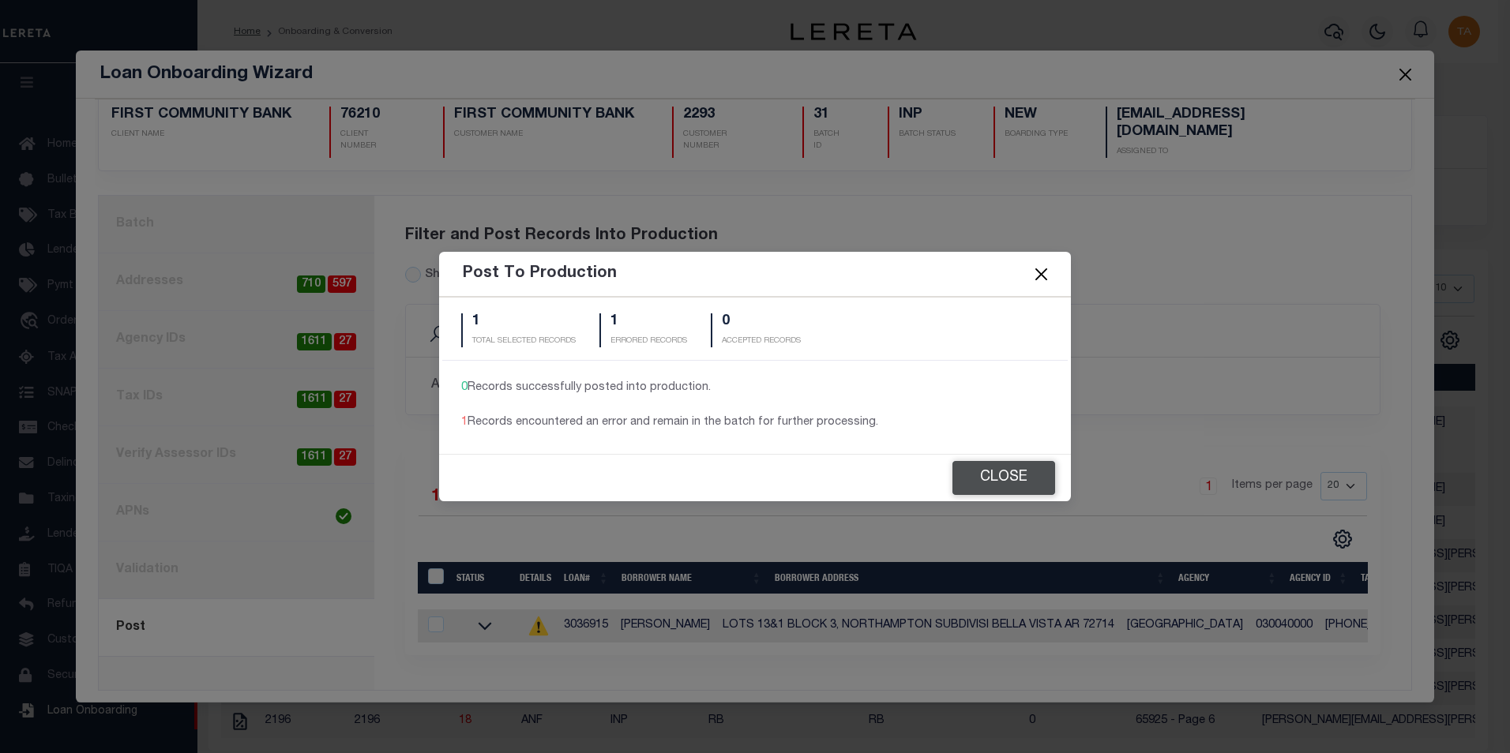
click at [1008, 481] on button "Close" at bounding box center [1003, 478] width 103 height 34
